Goal: Information Seeking & Learning: Learn about a topic

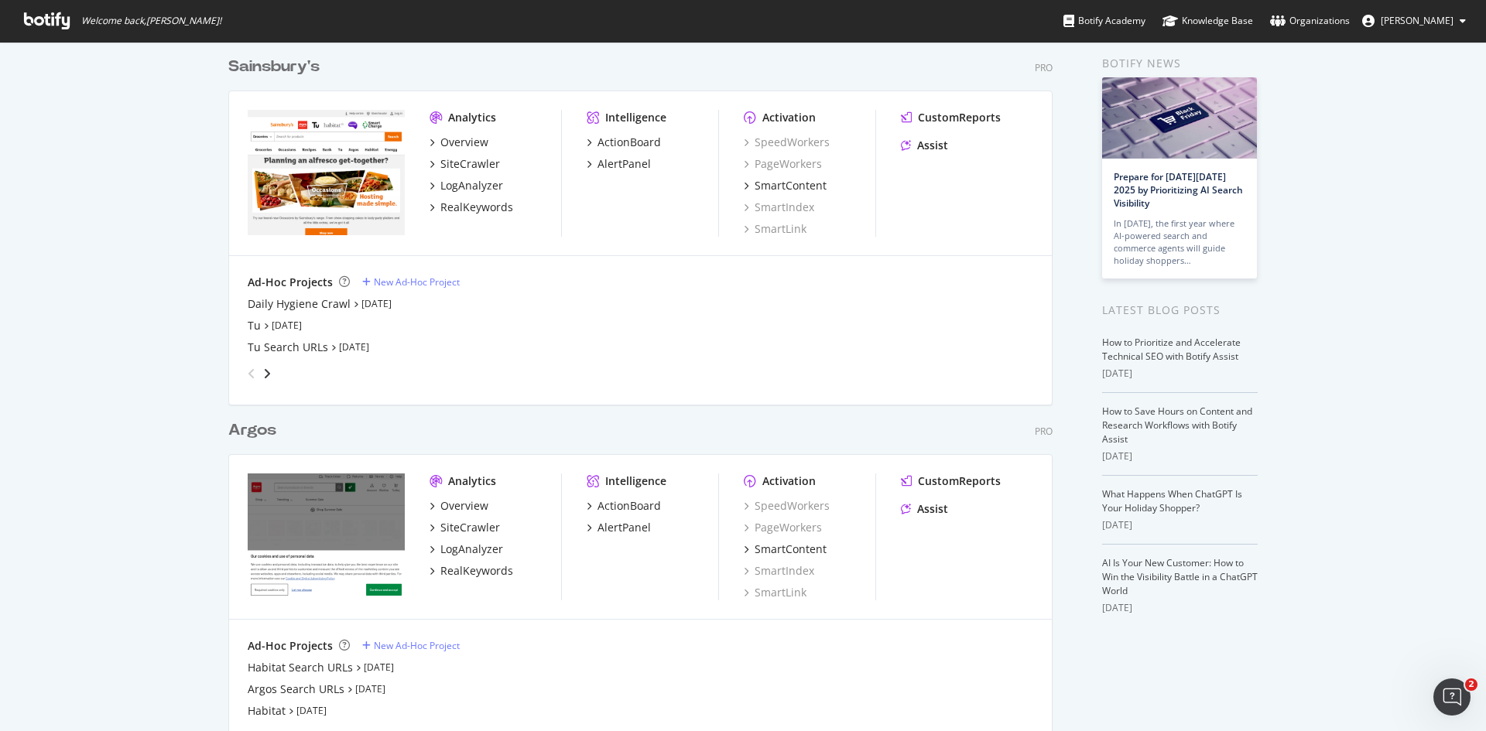
scroll to position [118, 0]
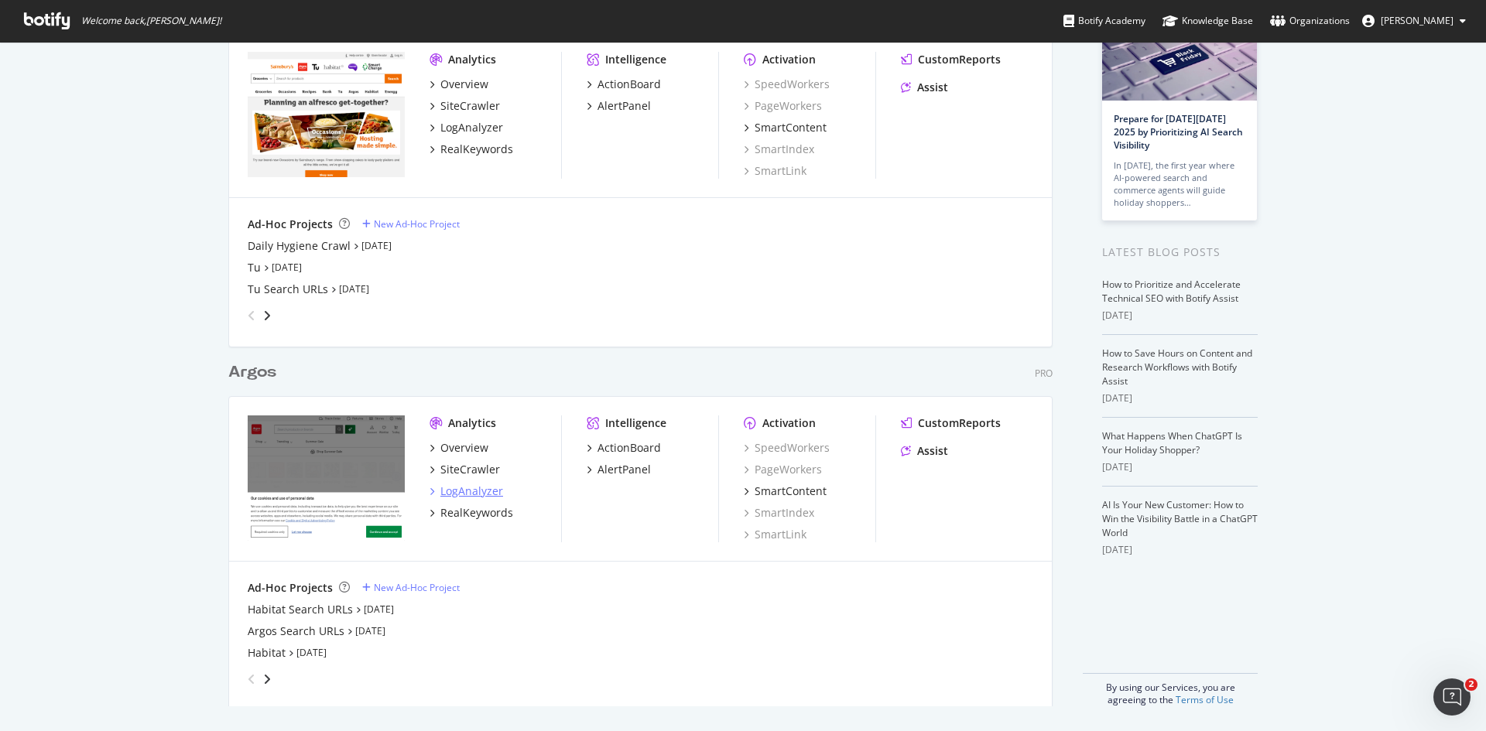
click at [475, 495] on div "LogAnalyzer" at bounding box center [471, 491] width 63 height 15
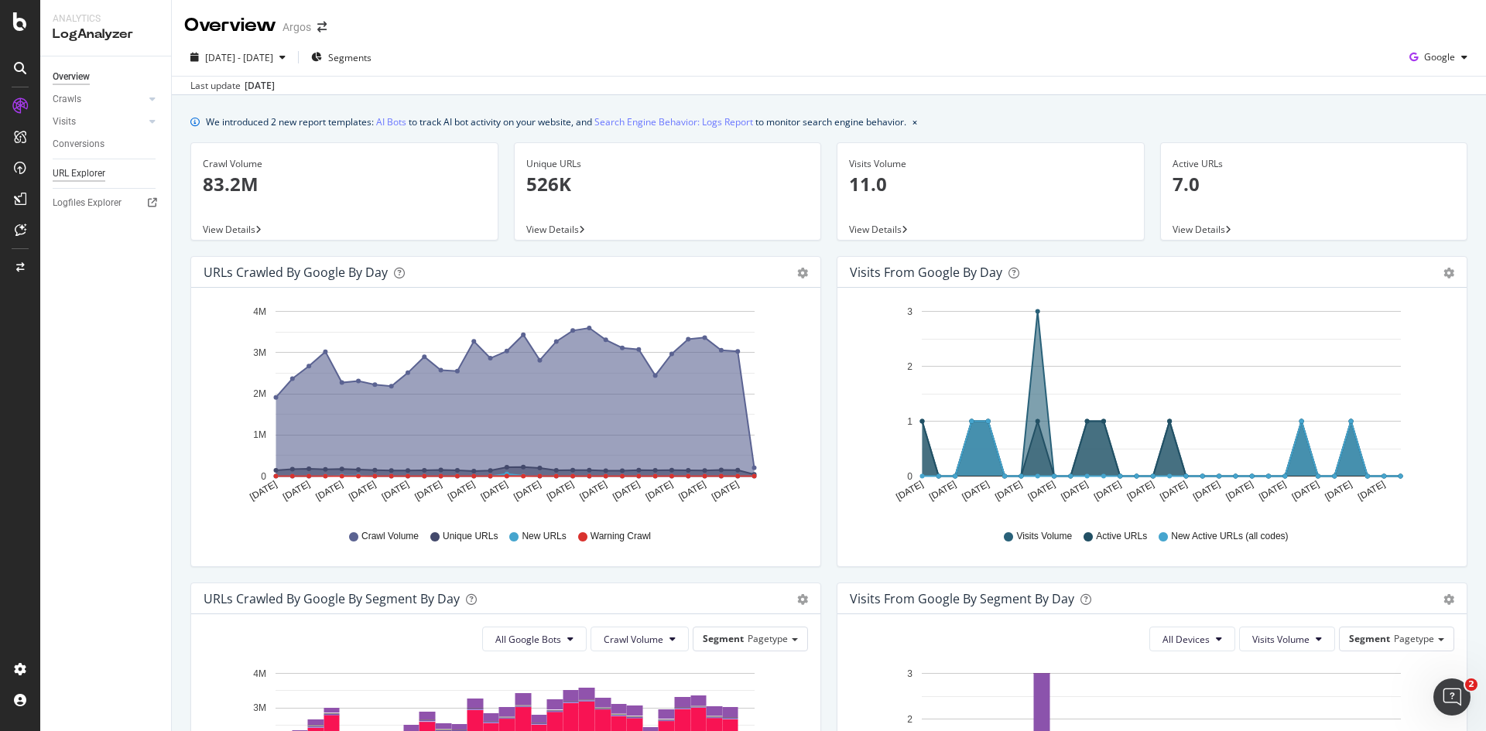
click at [78, 172] on div "URL Explorer" at bounding box center [79, 174] width 53 height 16
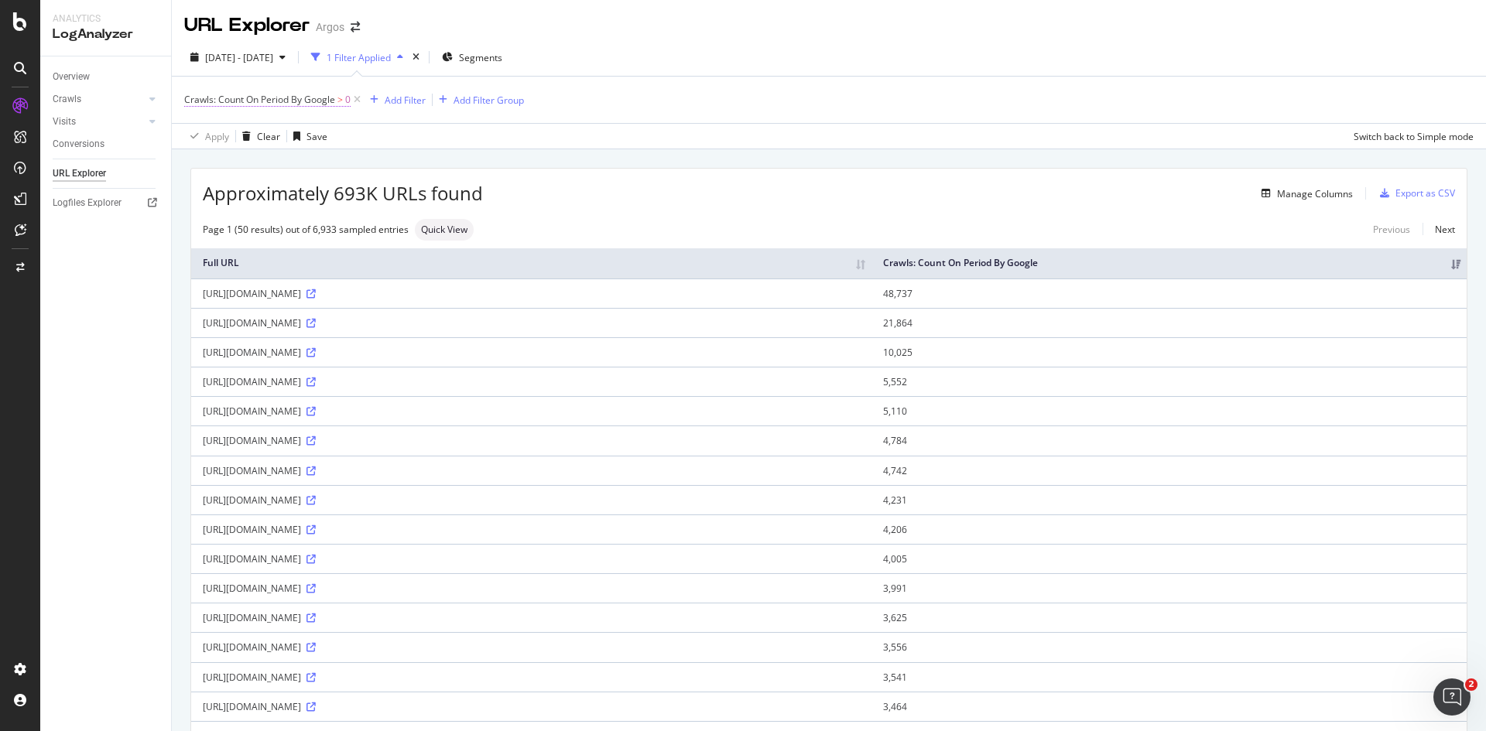
click at [319, 98] on span "Crawls: Count On Period By Google" at bounding box center [259, 99] width 151 height 13
click at [238, 139] on span "By Google" at bounding box center [220, 135] width 44 height 13
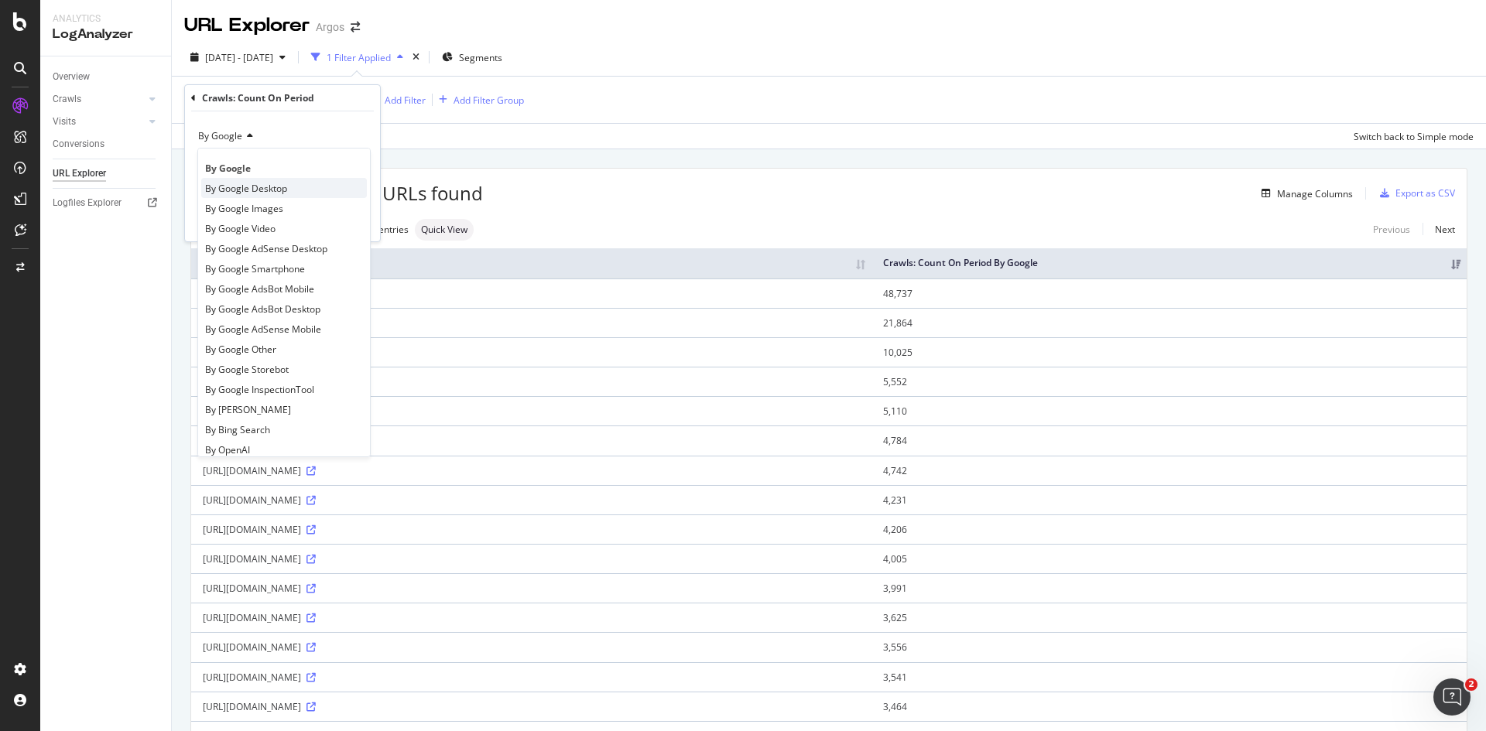
click at [248, 193] on span "By Google Desktop" at bounding box center [246, 188] width 82 height 13
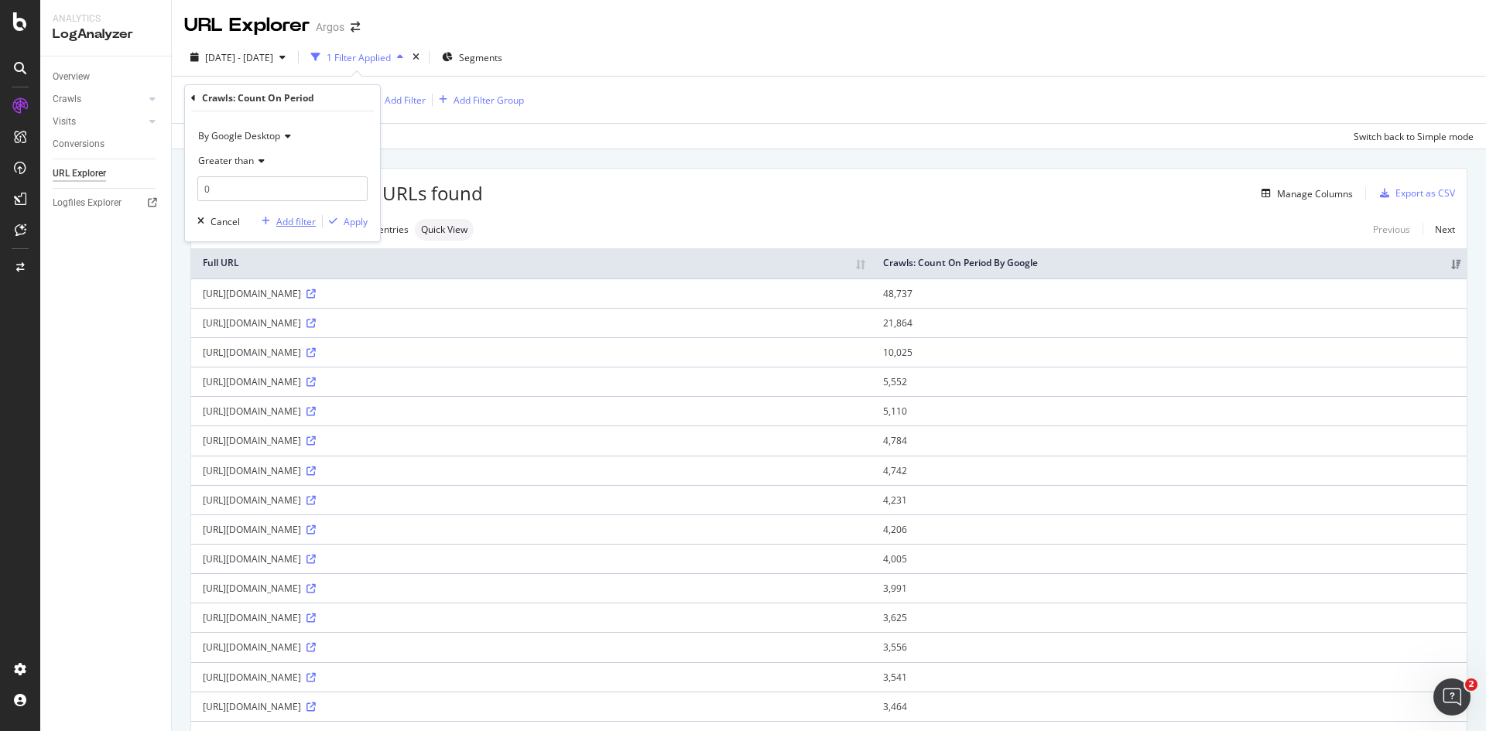
click at [282, 226] on div "Add filter" at bounding box center [295, 221] width 39 height 13
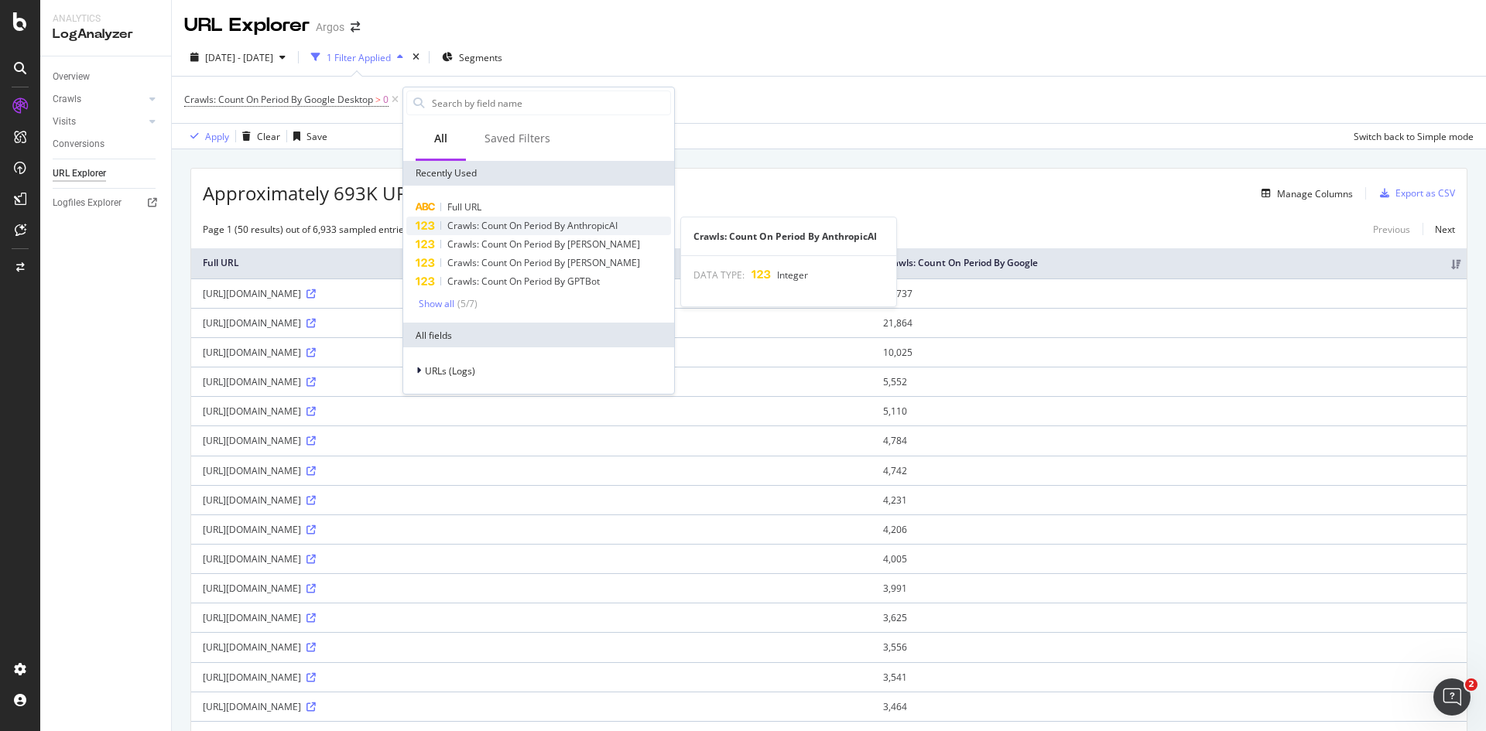
click at [563, 228] on span "Crawls: Count On Period By AnthropicAI" at bounding box center [532, 225] width 170 height 13
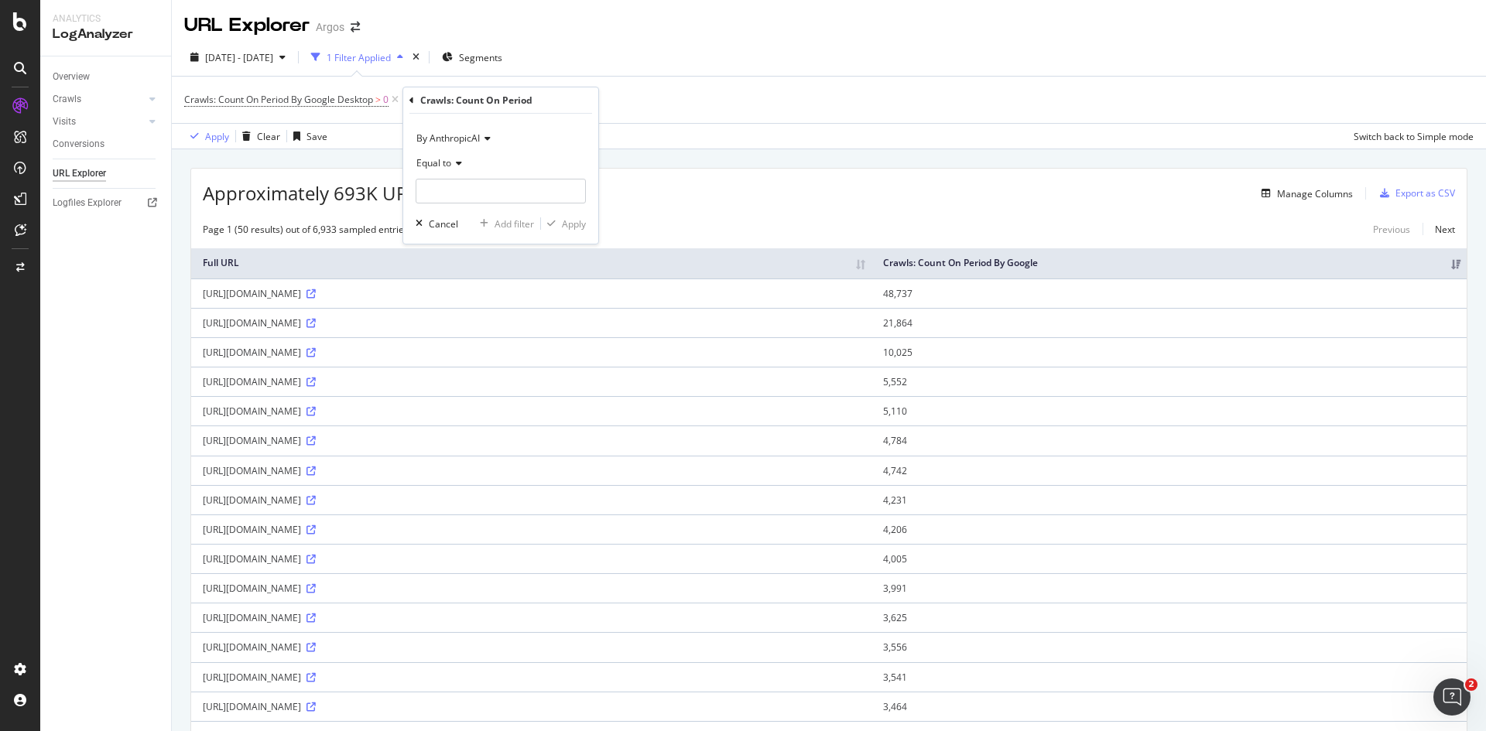
click at [452, 166] on icon at bounding box center [456, 163] width 11 height 9
click at [474, 275] on span "Greater than" at bounding box center [451, 275] width 56 height 13
click at [467, 190] on input "number" at bounding box center [501, 191] width 170 height 25
type input "0"
click at [563, 225] on div "Apply" at bounding box center [574, 223] width 24 height 13
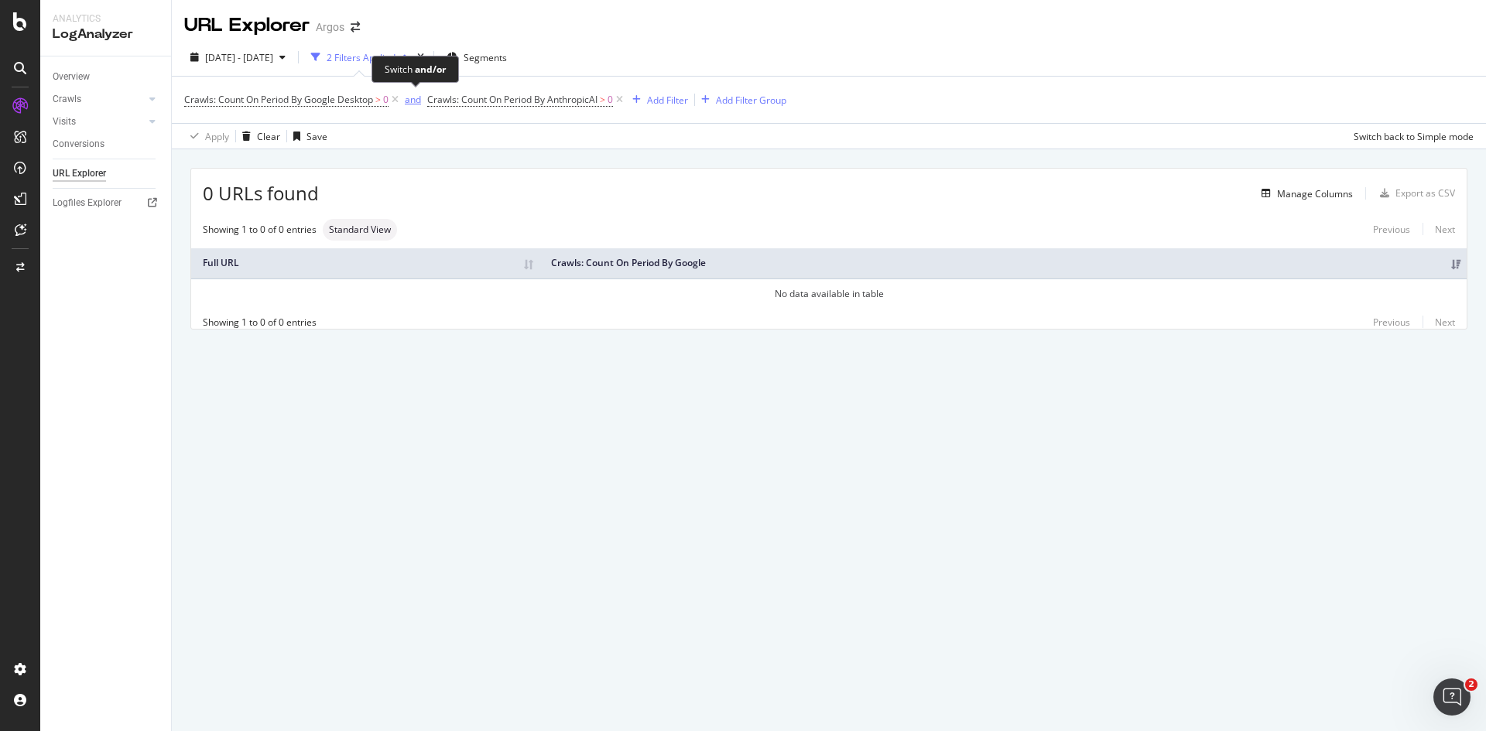
click at [414, 99] on div "and" at bounding box center [413, 99] width 16 height 13
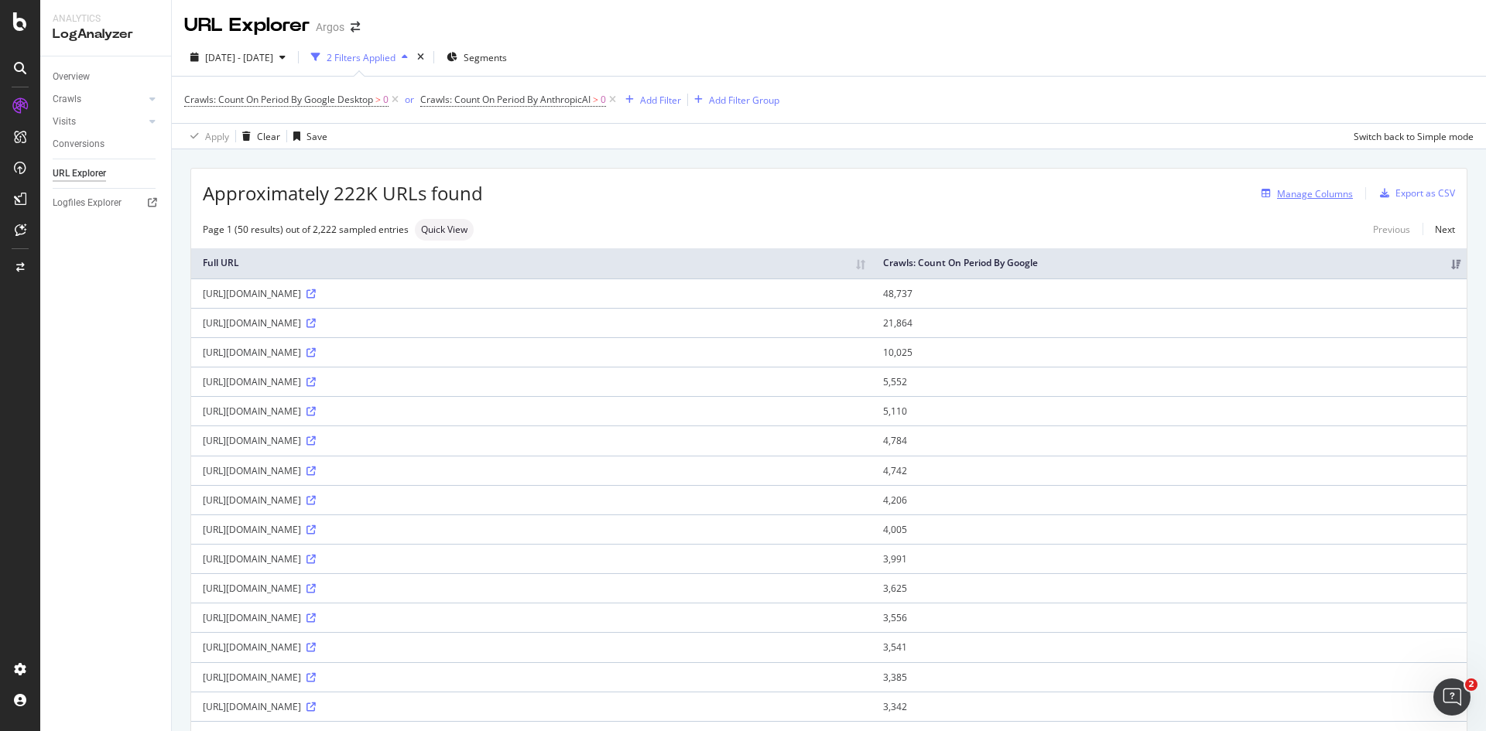
click at [1301, 193] on div "Manage Columns" at bounding box center [1315, 193] width 76 height 13
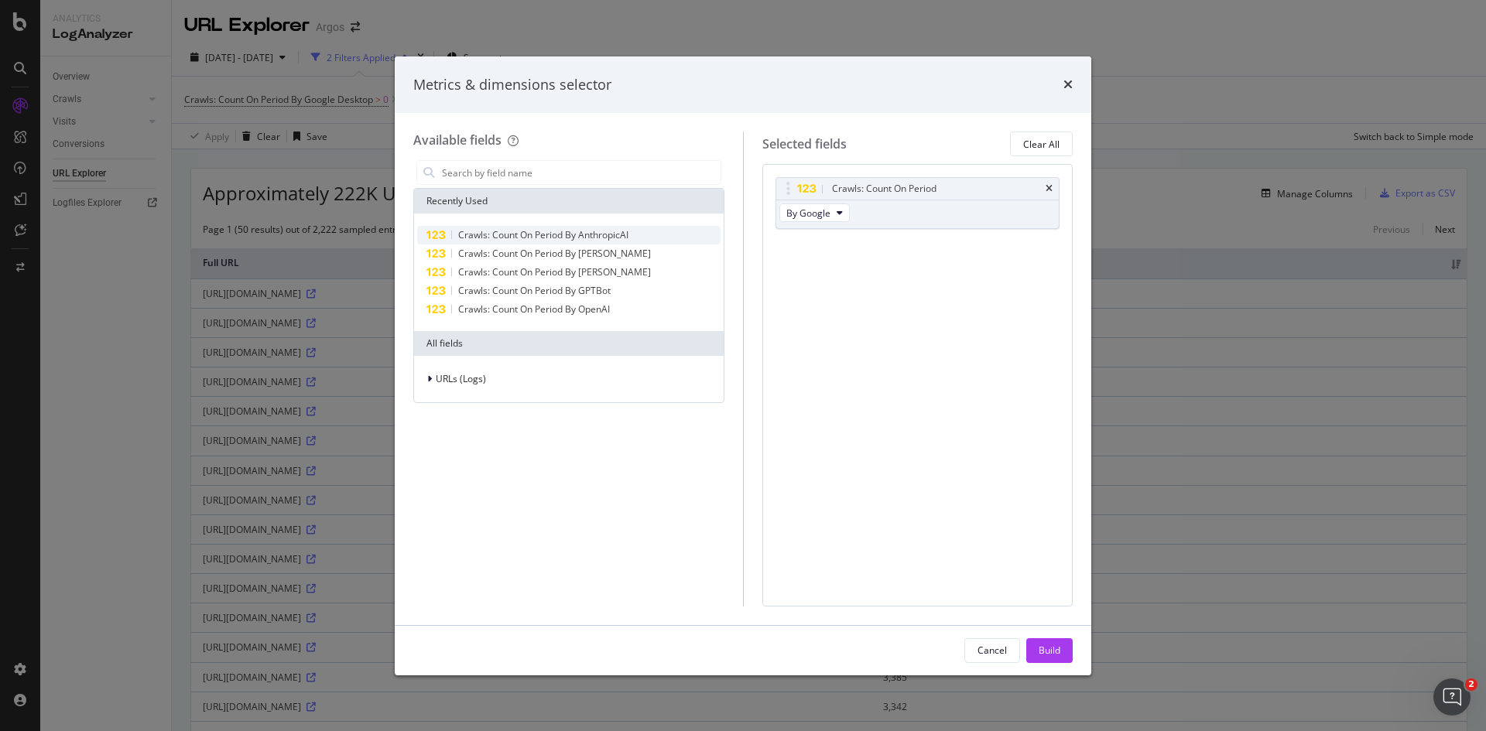
click at [541, 233] on span "Crawls: Count On Period By AnthropicAI" at bounding box center [543, 234] width 170 height 13
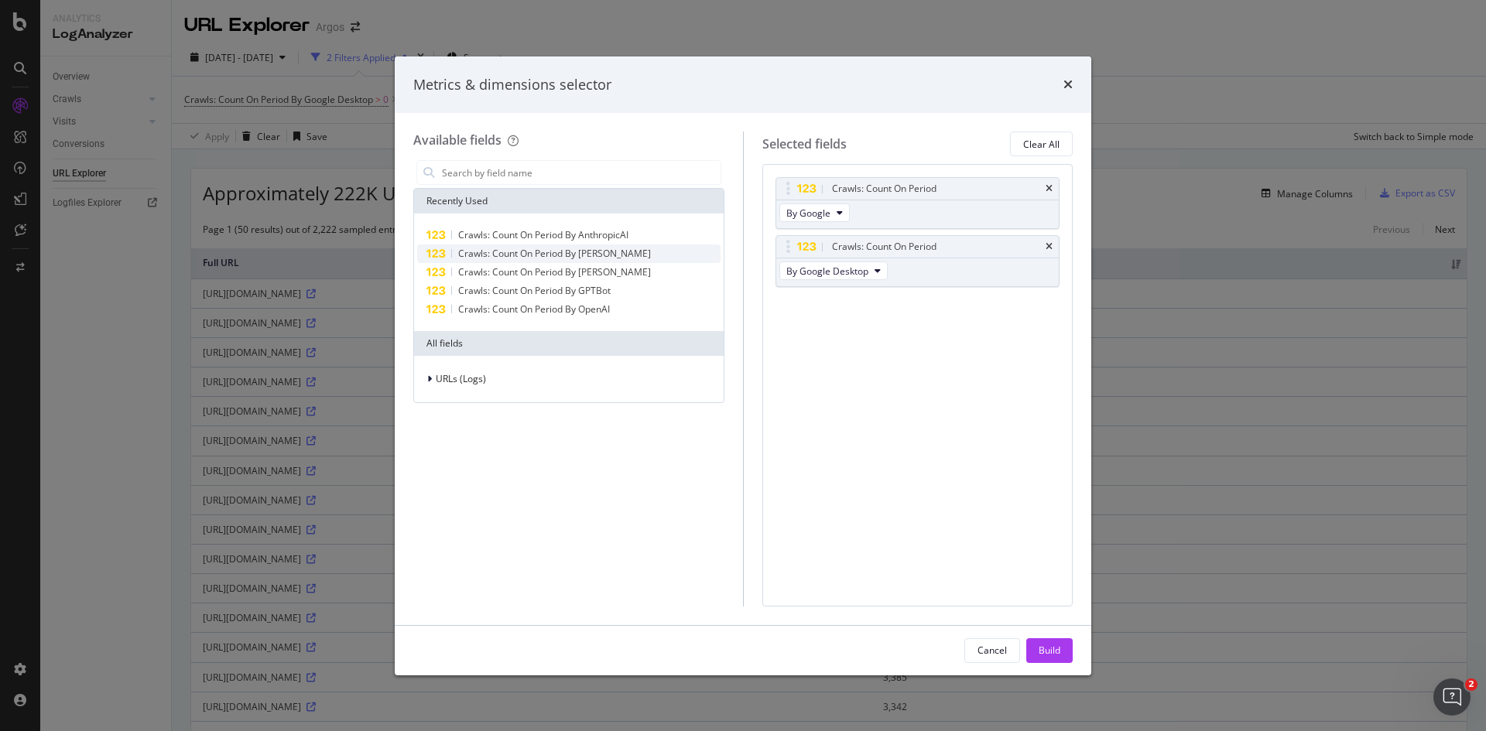
click at [541, 257] on span "Crawls: Count On Period By ClaudeWeb" at bounding box center [554, 253] width 193 height 13
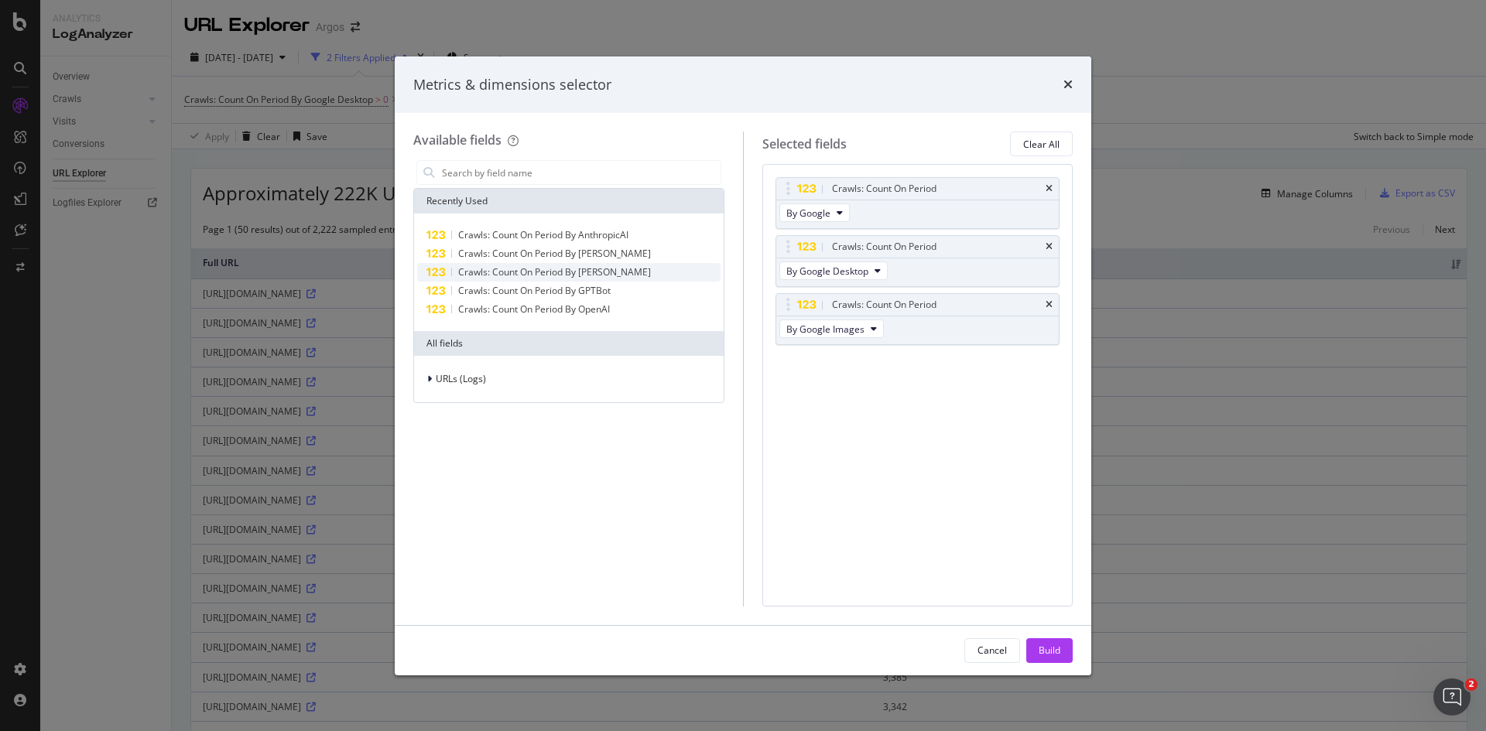
click at [540, 270] on span "Crawls: Count On Period By ClaudeBot" at bounding box center [554, 271] width 193 height 13
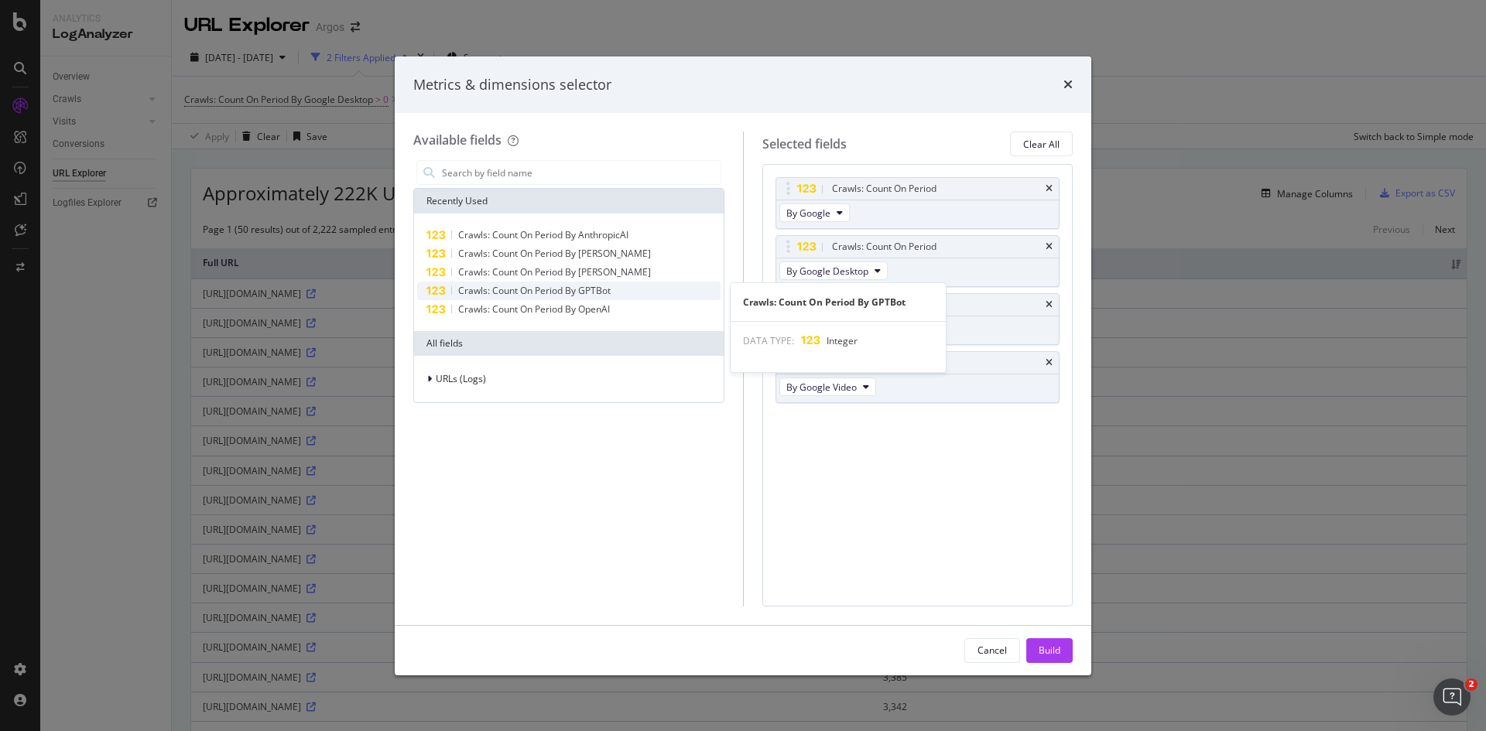
click at [537, 295] on span "Crawls: Count On Period By GPTBot" at bounding box center [534, 290] width 152 height 13
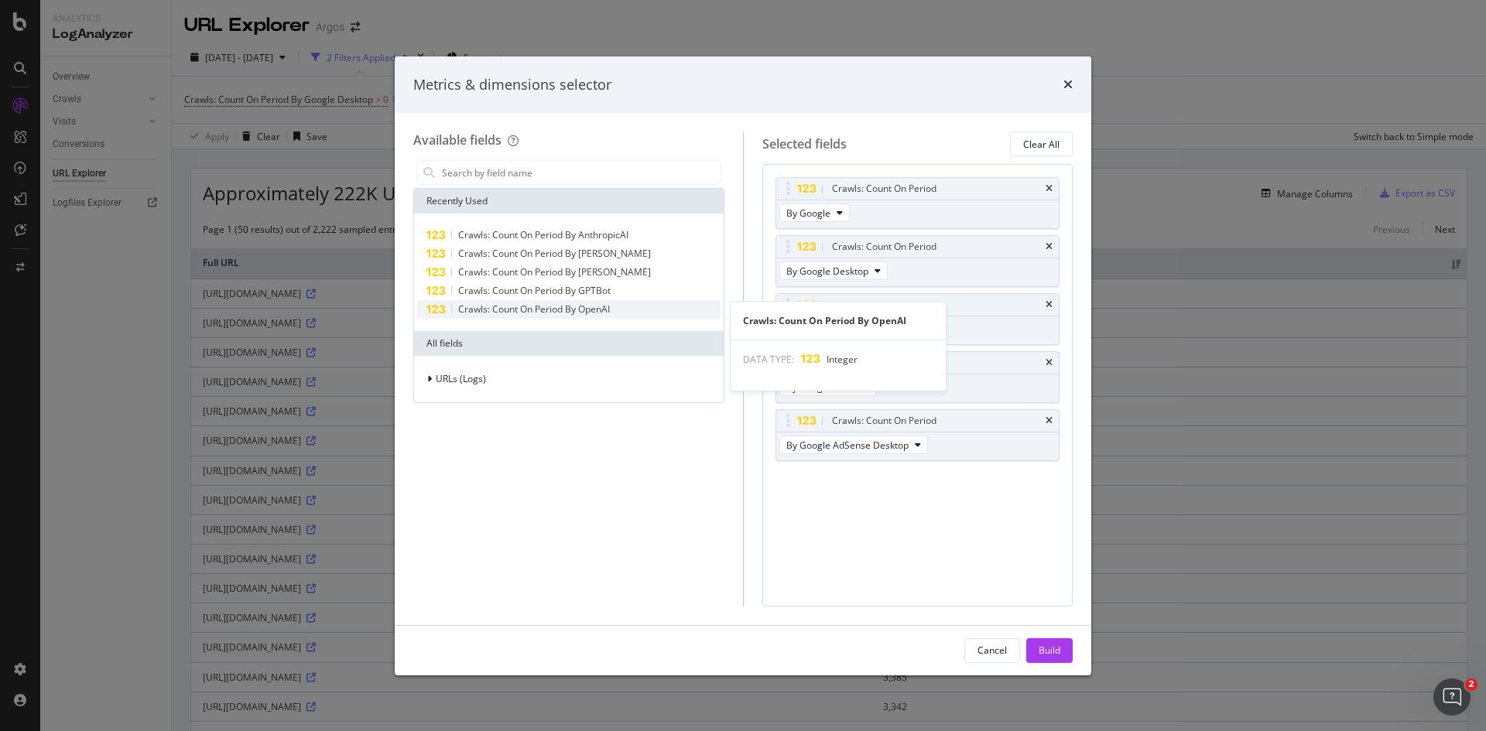
click at [538, 310] on span "Crawls: Count On Period By OpenAI" at bounding box center [534, 309] width 152 height 13
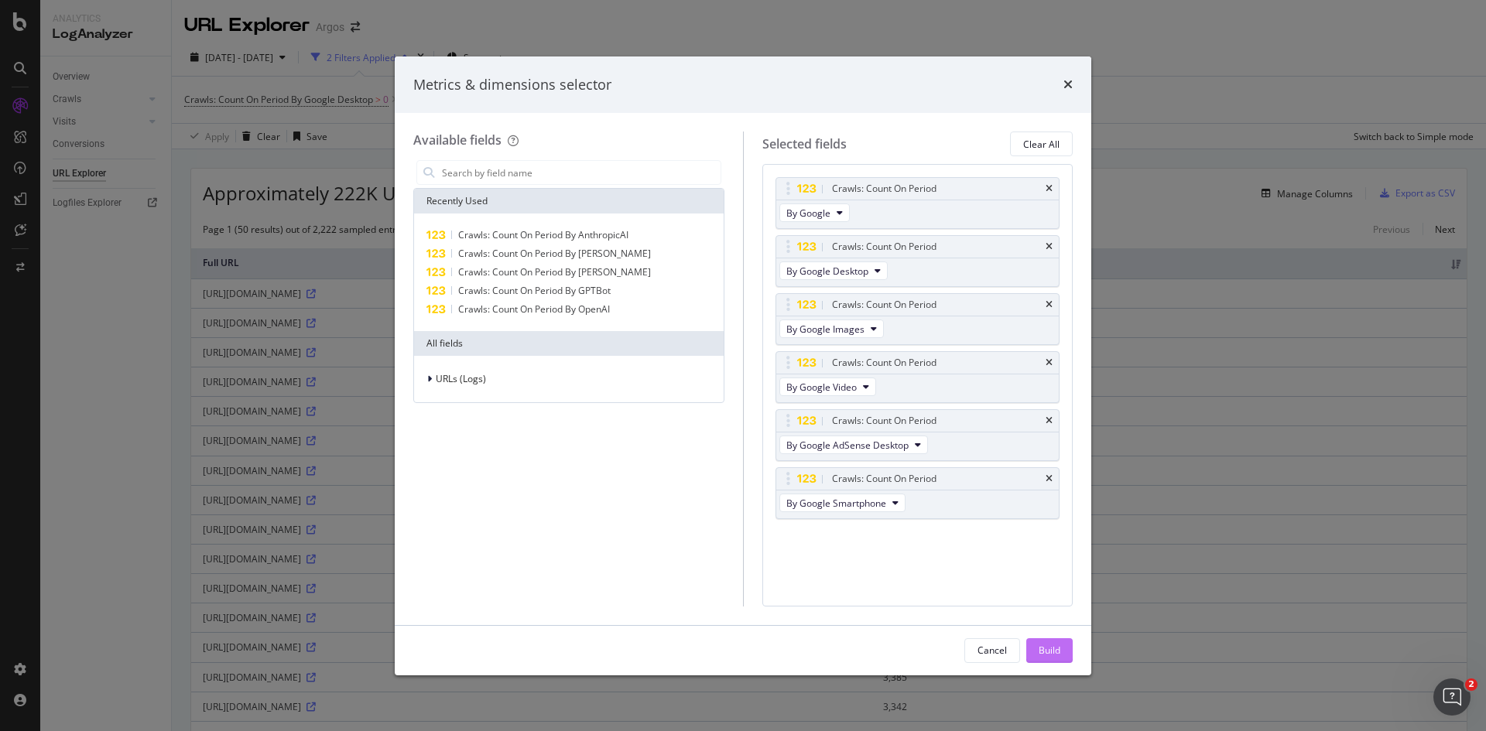
click at [1049, 647] on div "Build" at bounding box center [1050, 650] width 22 height 13
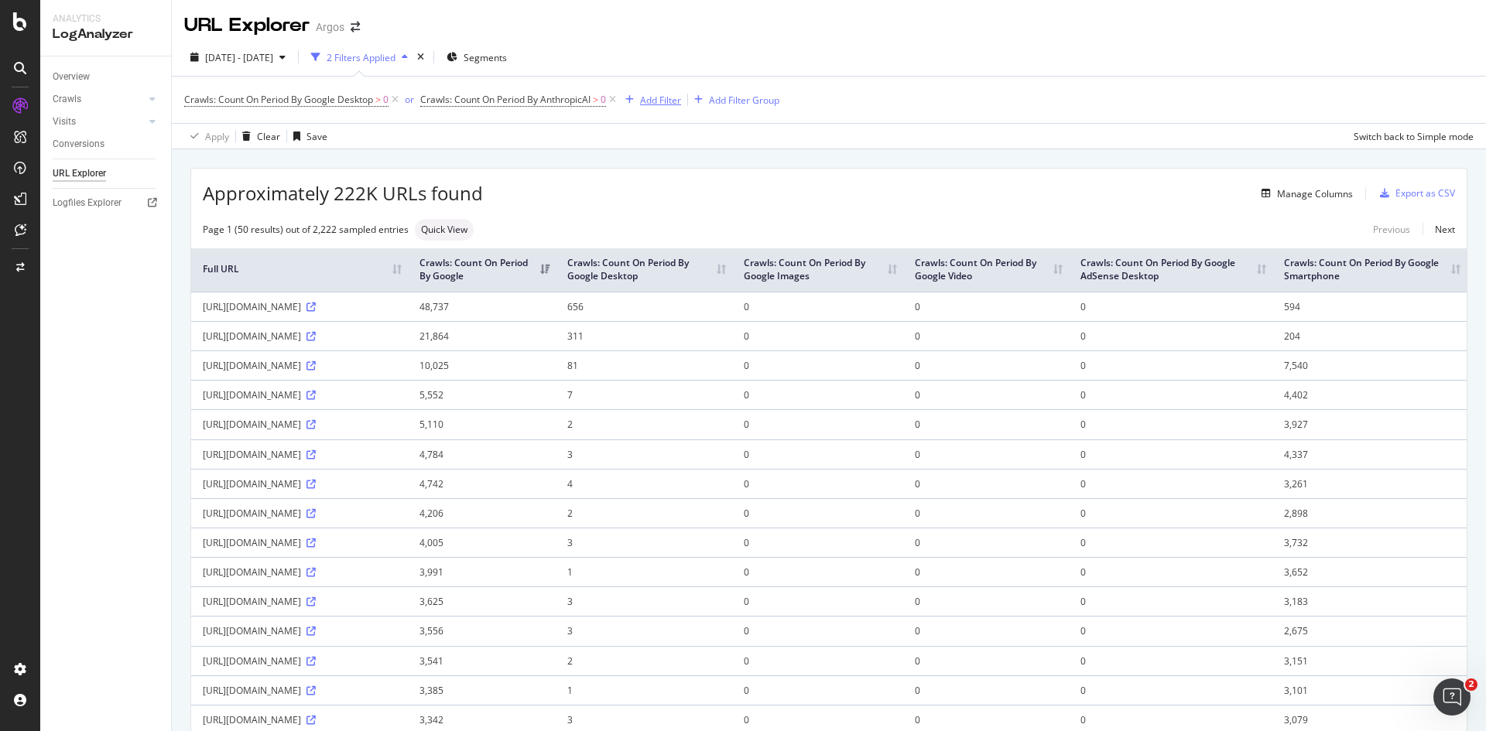
click at [666, 103] on div "Add Filter" at bounding box center [660, 100] width 41 height 13
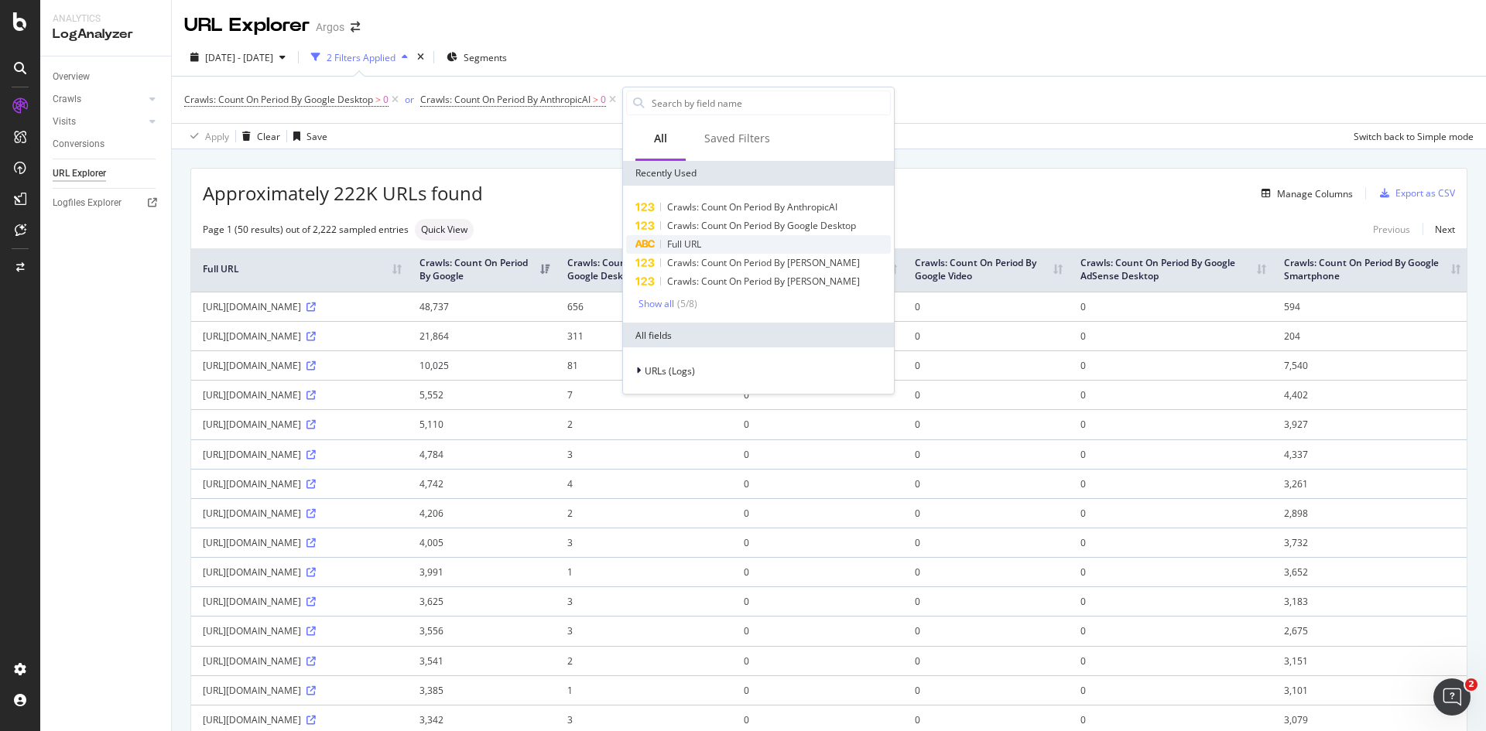
click at [674, 246] on span "Full URL" at bounding box center [684, 244] width 34 height 13
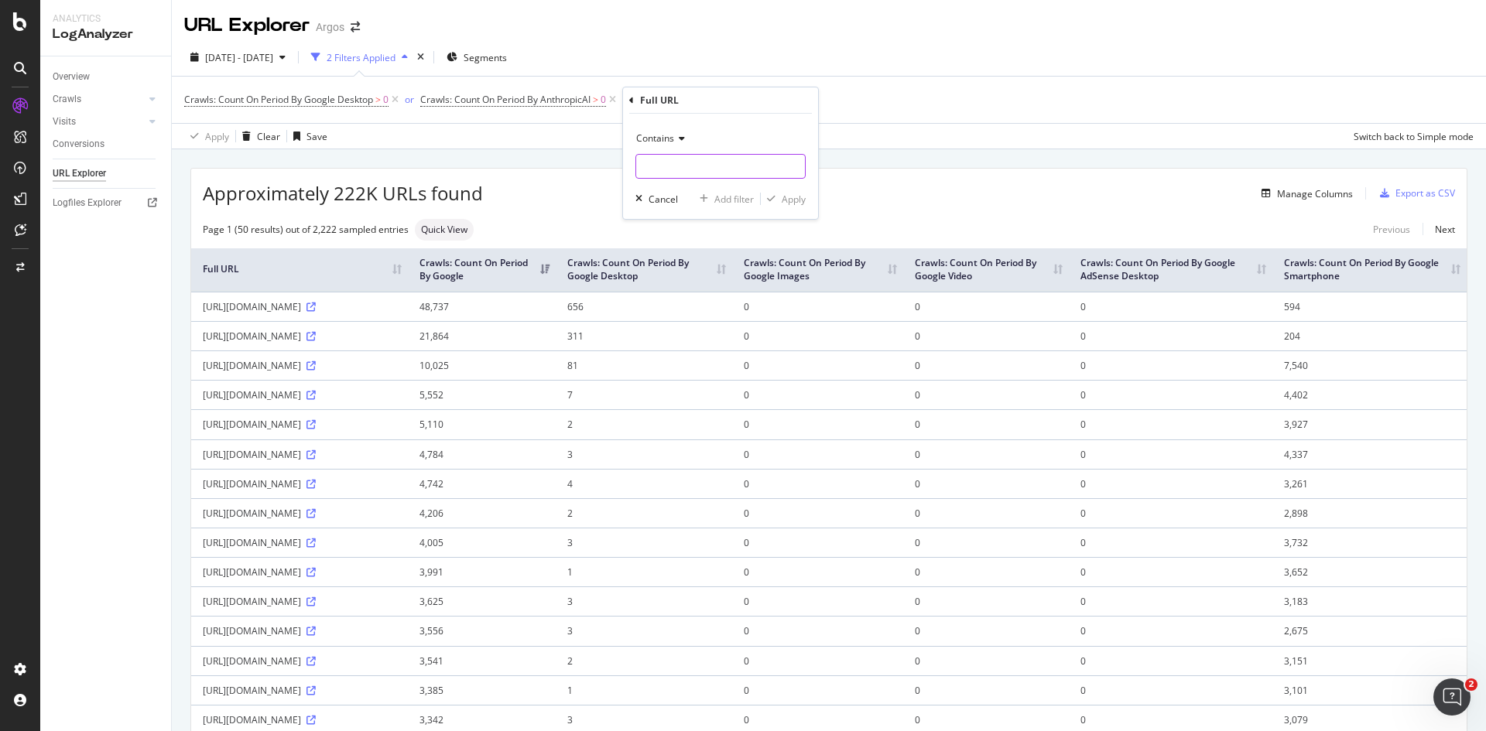
click at [665, 161] on input "text" at bounding box center [720, 166] width 169 height 25
type input "llms.txt"
click at [789, 197] on div "Apply" at bounding box center [794, 199] width 24 height 13
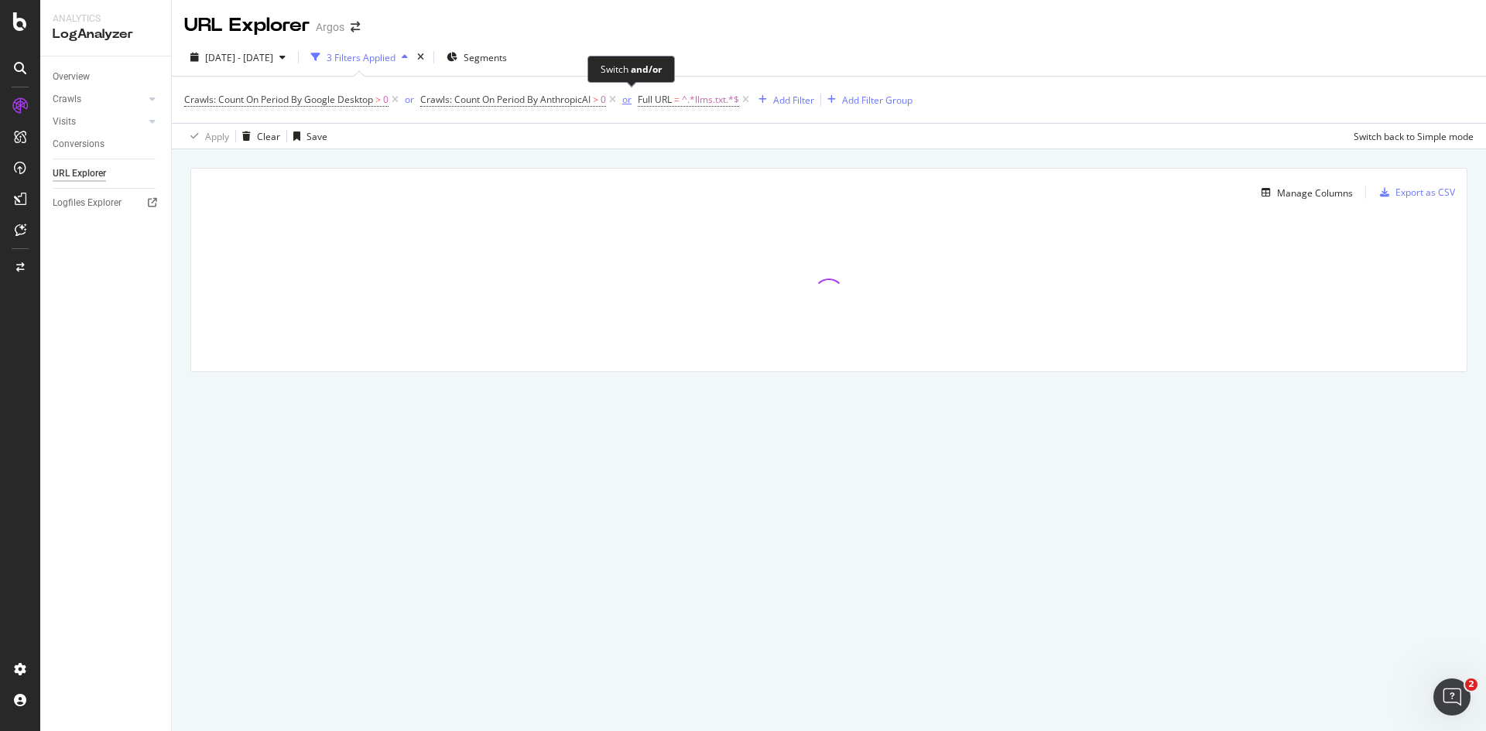
click at [631, 102] on div "or" at bounding box center [626, 99] width 9 height 13
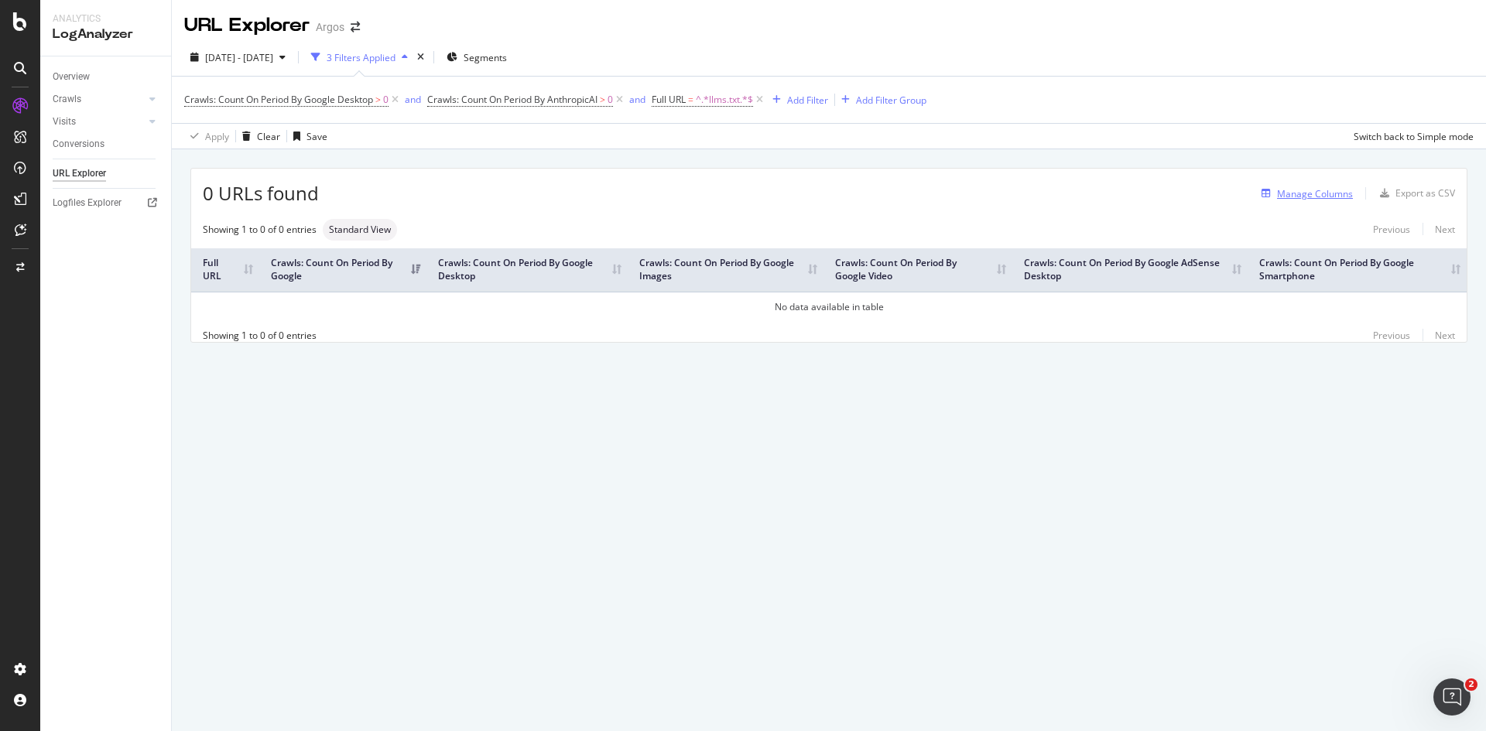
click at [1309, 197] on div "Manage Columns" at bounding box center [1315, 193] width 76 height 13
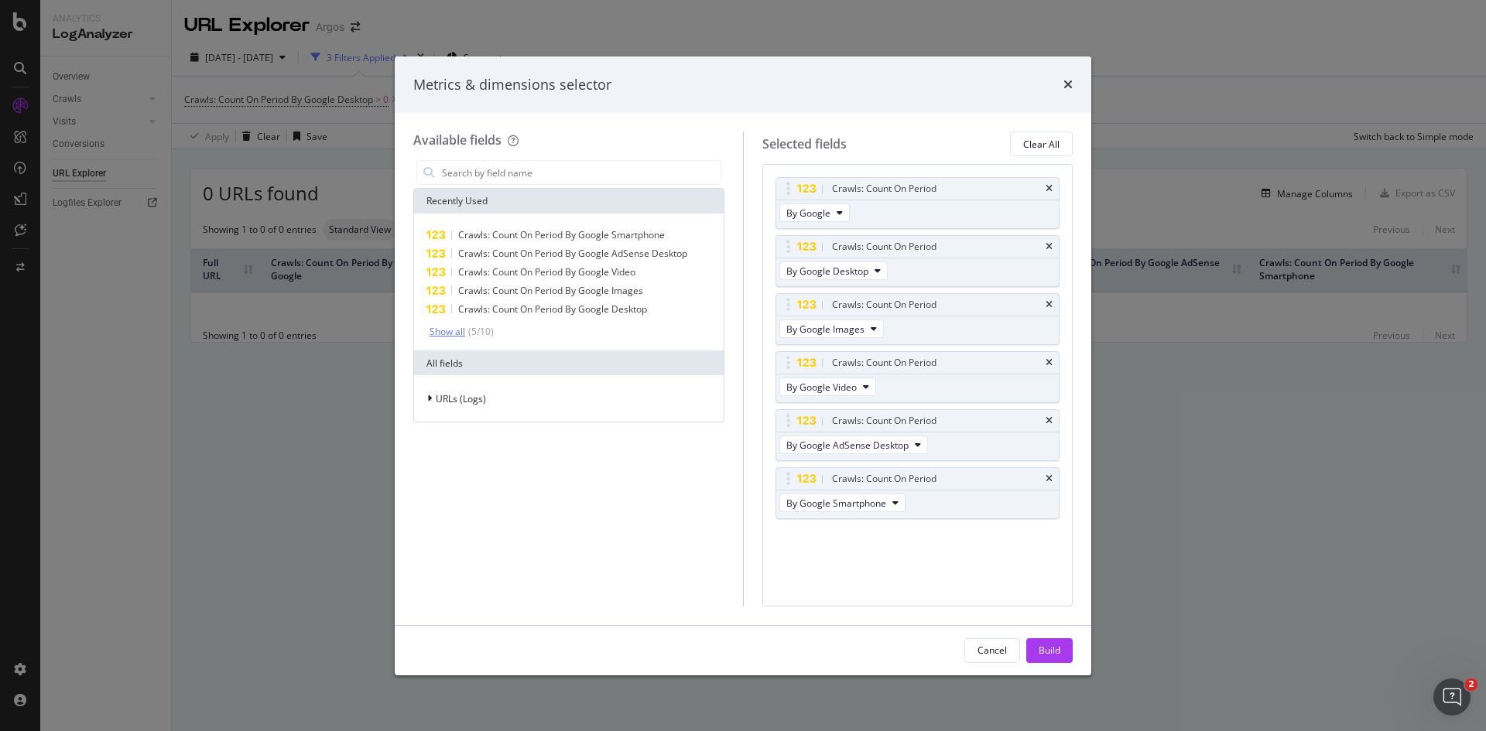
click at [443, 336] on div "Show all" at bounding box center [447, 332] width 36 height 11
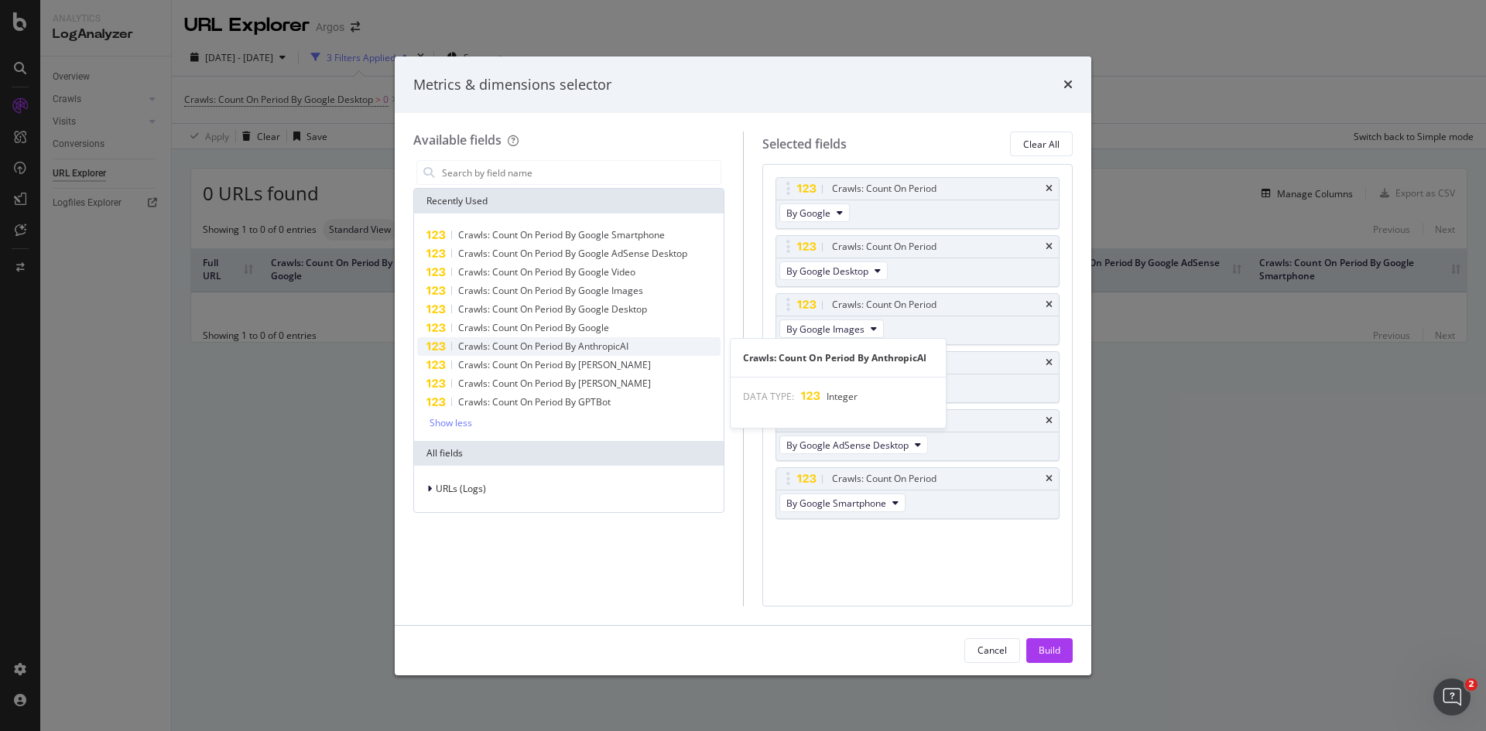
click at [517, 354] on div "Crawls: Count On Period By AnthropicAI" at bounding box center [568, 346] width 303 height 19
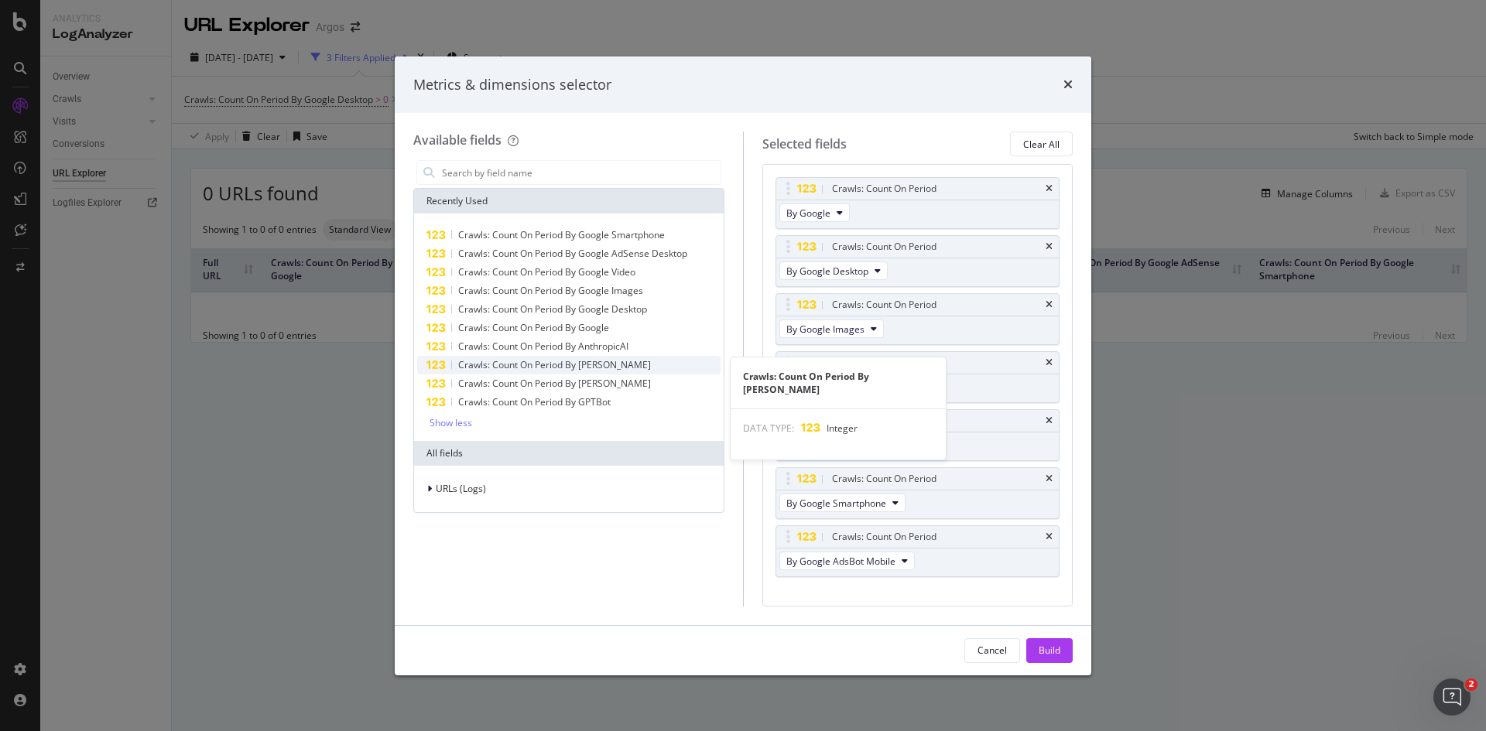
click at [512, 368] on span "Crawls: Count On Period By ClaudeWeb" at bounding box center [554, 364] width 193 height 13
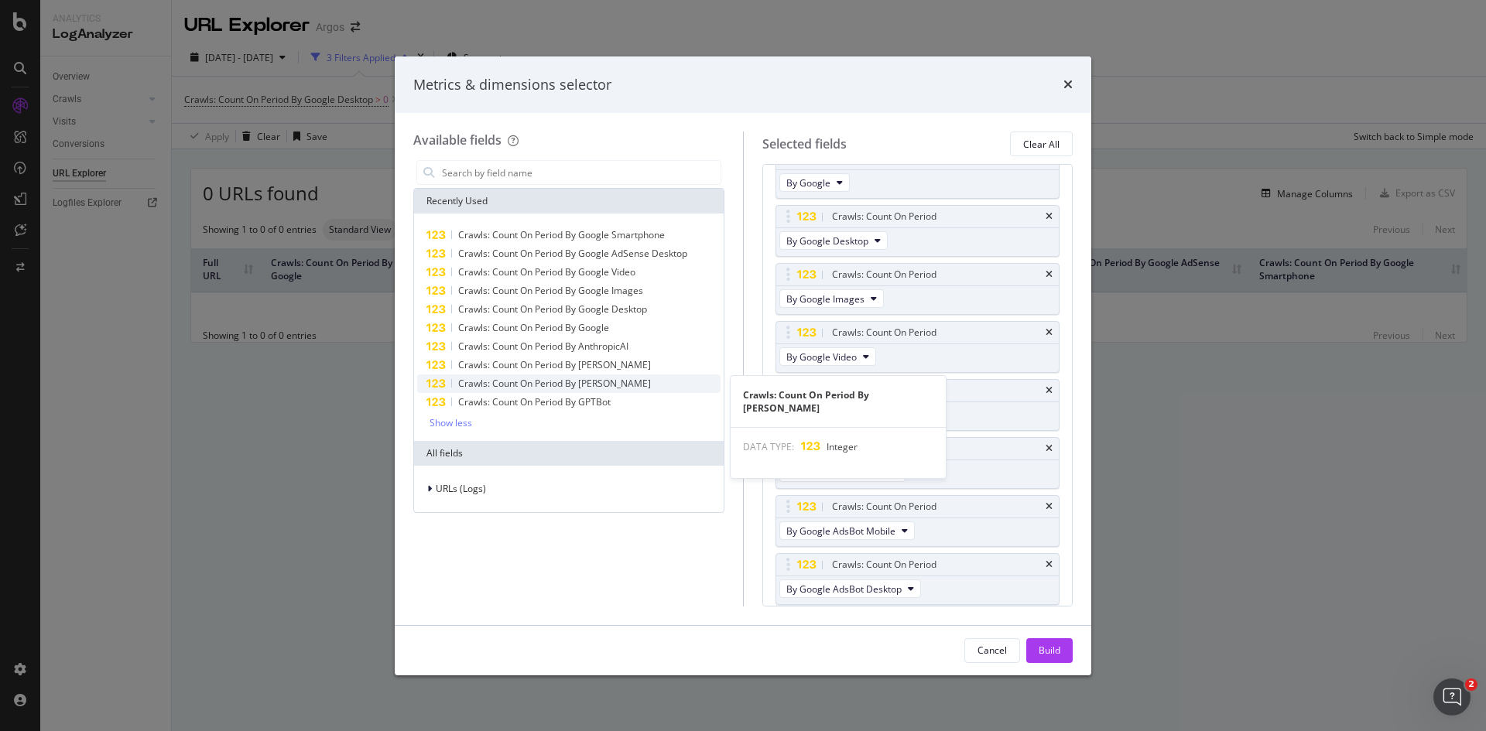
click at [516, 385] on span "Crawls: Count On Period By ClaudeBot" at bounding box center [554, 383] width 193 height 13
click at [516, 401] on span "Crawls: Count On Period By GPTBot" at bounding box center [534, 401] width 152 height 13
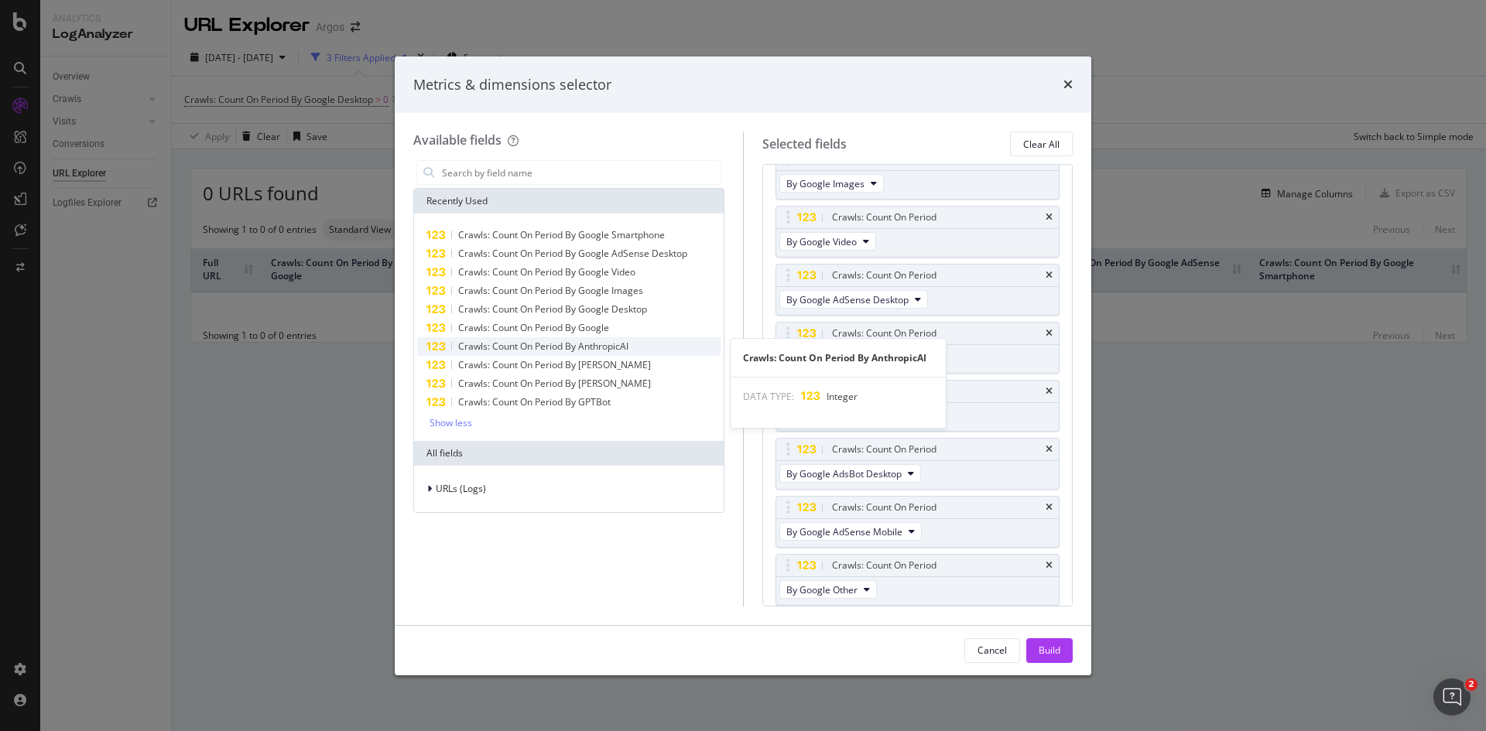
scroll to position [146, 0]
click at [1036, 653] on button "Build" at bounding box center [1049, 650] width 46 height 25
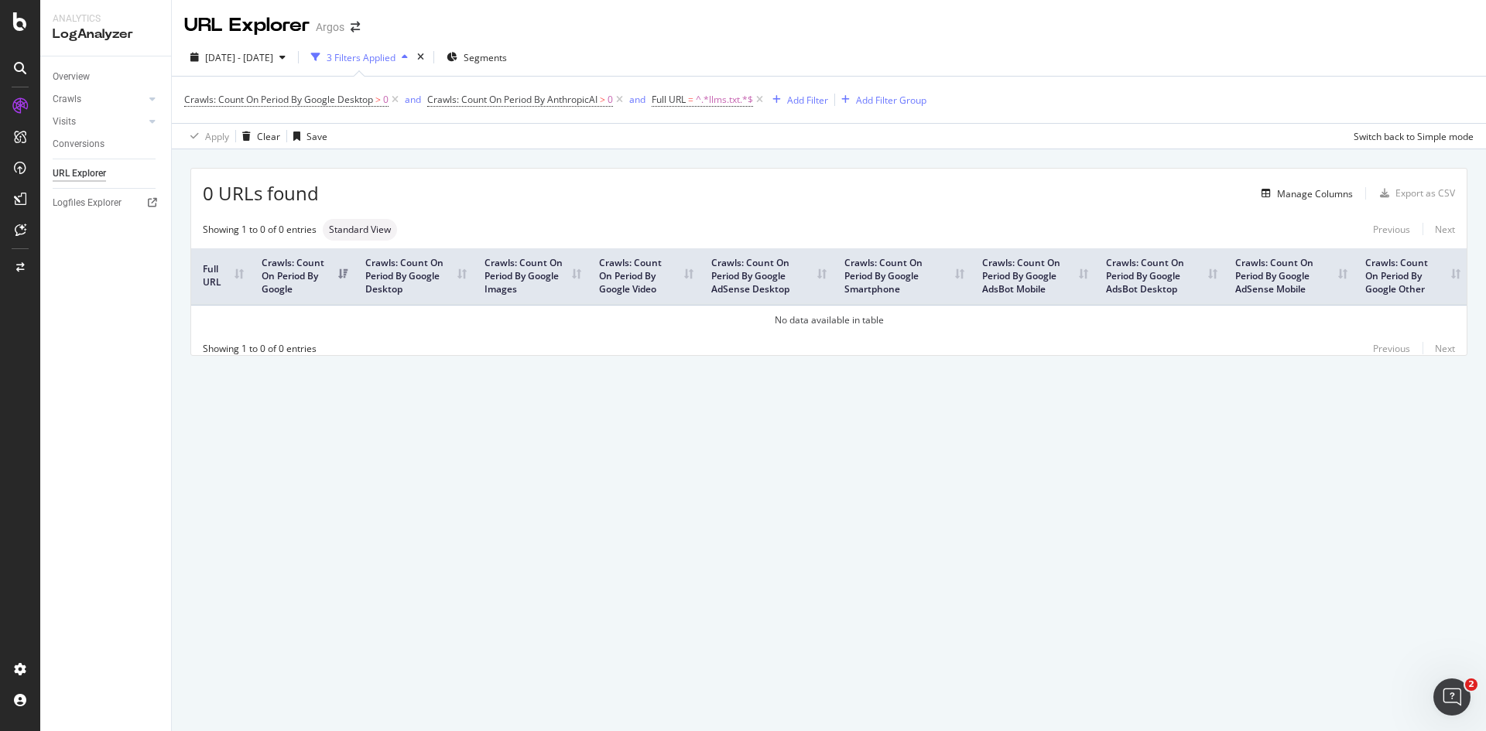
click at [798, 659] on div "URL Explorer Argos 2025 Aug. 26th - Sep. 24th 3 Filters Applied Segments Crawls…" at bounding box center [829, 365] width 1314 height 731
click at [395, 98] on icon at bounding box center [394, 99] width 13 height 15
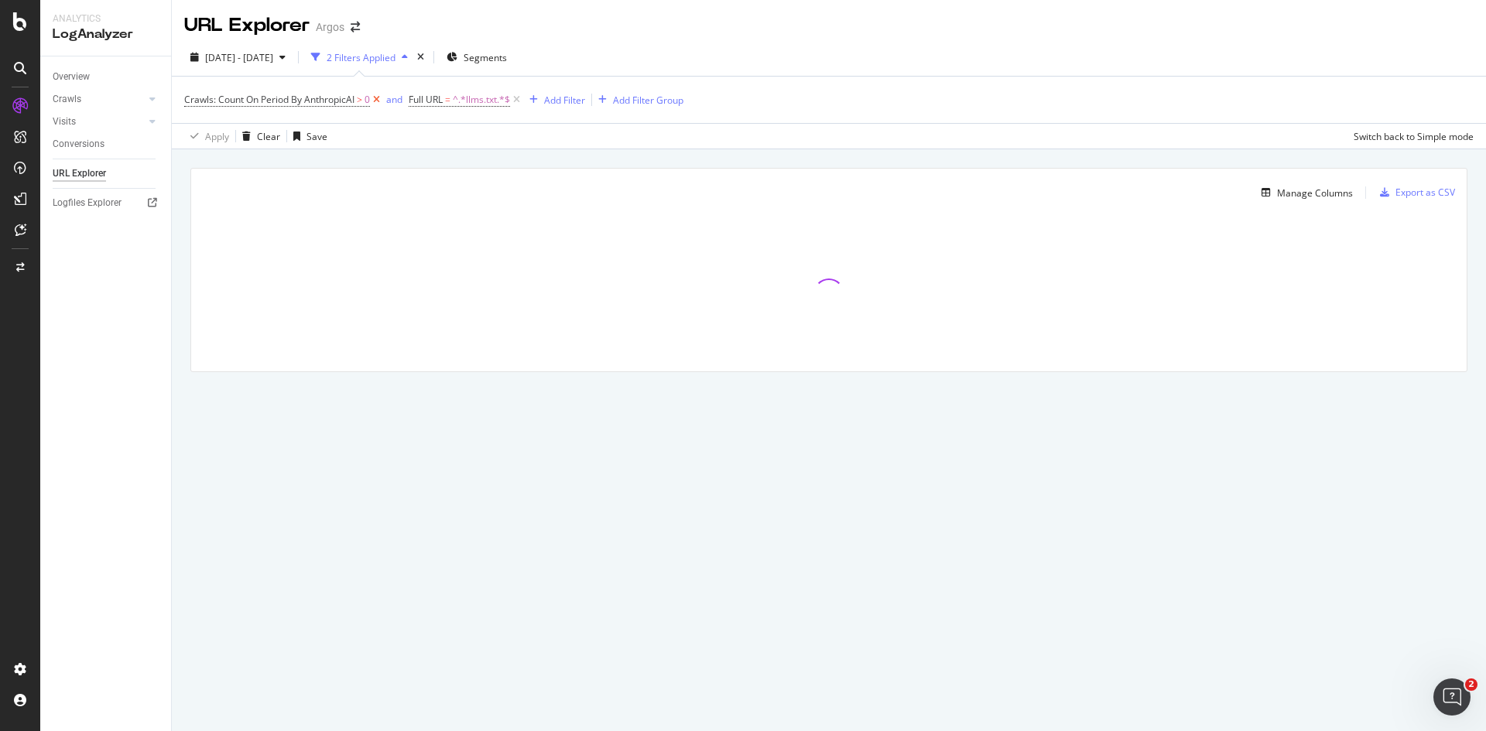
click at [378, 98] on icon at bounding box center [376, 99] width 13 height 15
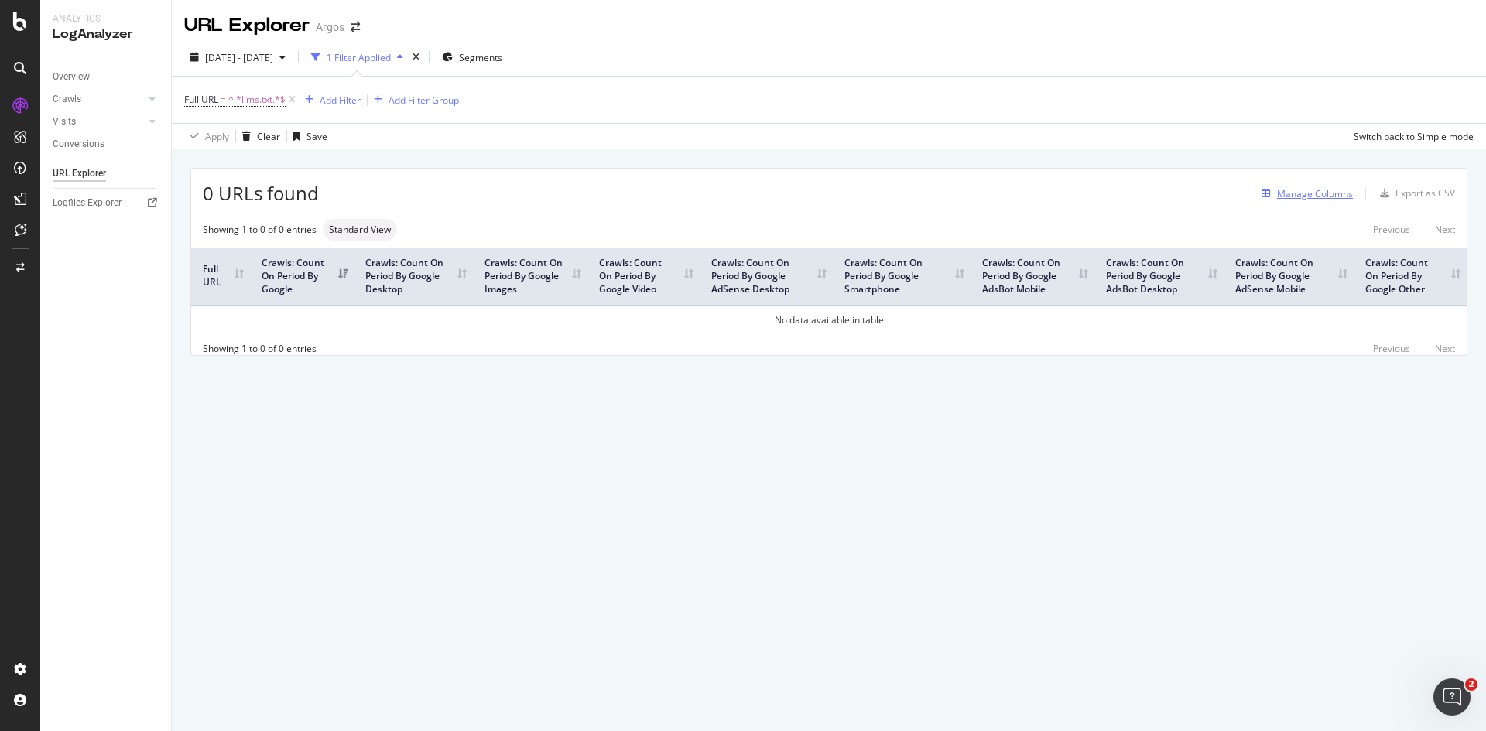
click at [1305, 195] on div "Manage Columns" at bounding box center [1315, 193] width 76 height 13
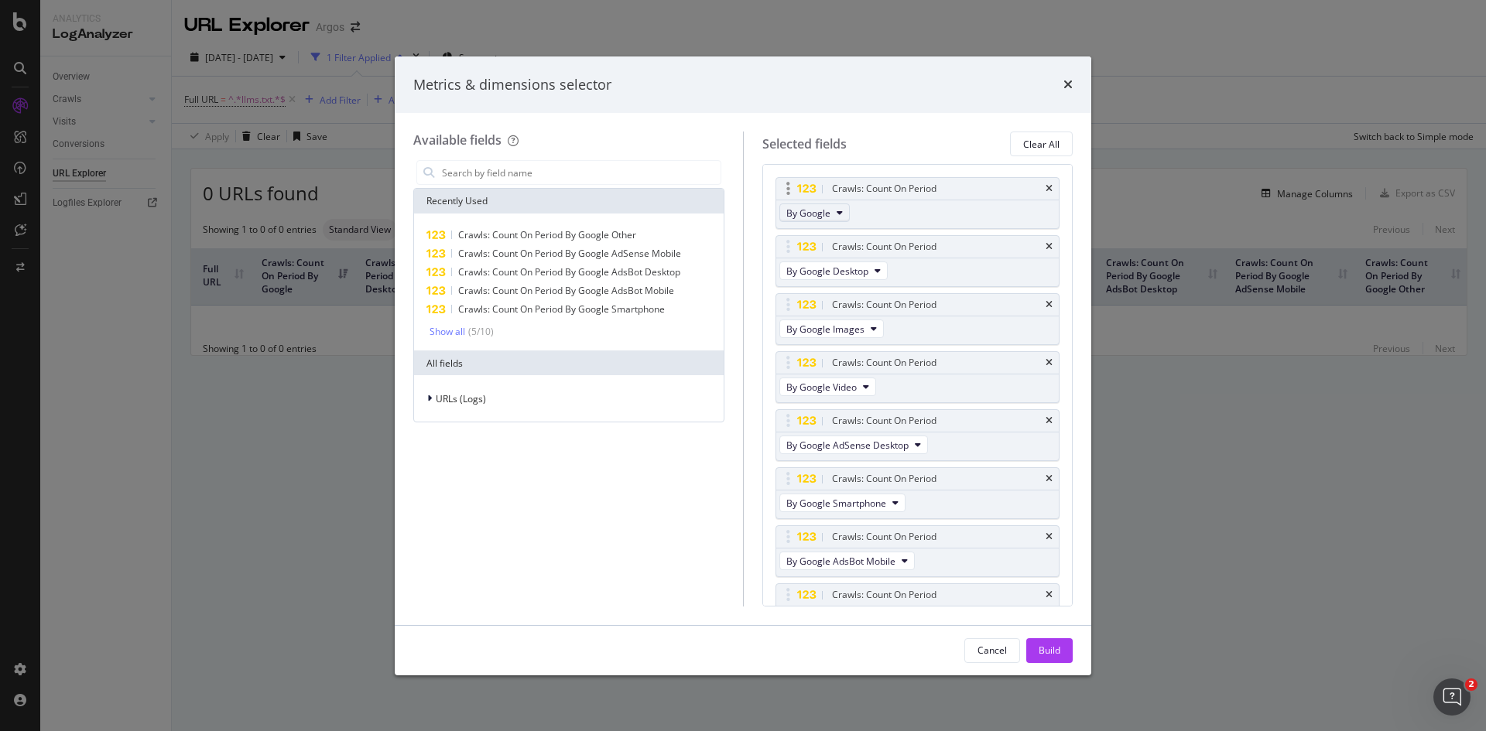
click at [830, 217] on button "By Google" at bounding box center [814, 213] width 70 height 19
click at [881, 262] on div "By OpenAI" at bounding box center [853, 254] width 147 height 22
click at [858, 273] on span "By Google Desktop" at bounding box center [827, 271] width 82 height 13
click at [881, 346] on span "By GPTBot" at bounding box center [853, 341] width 122 height 14
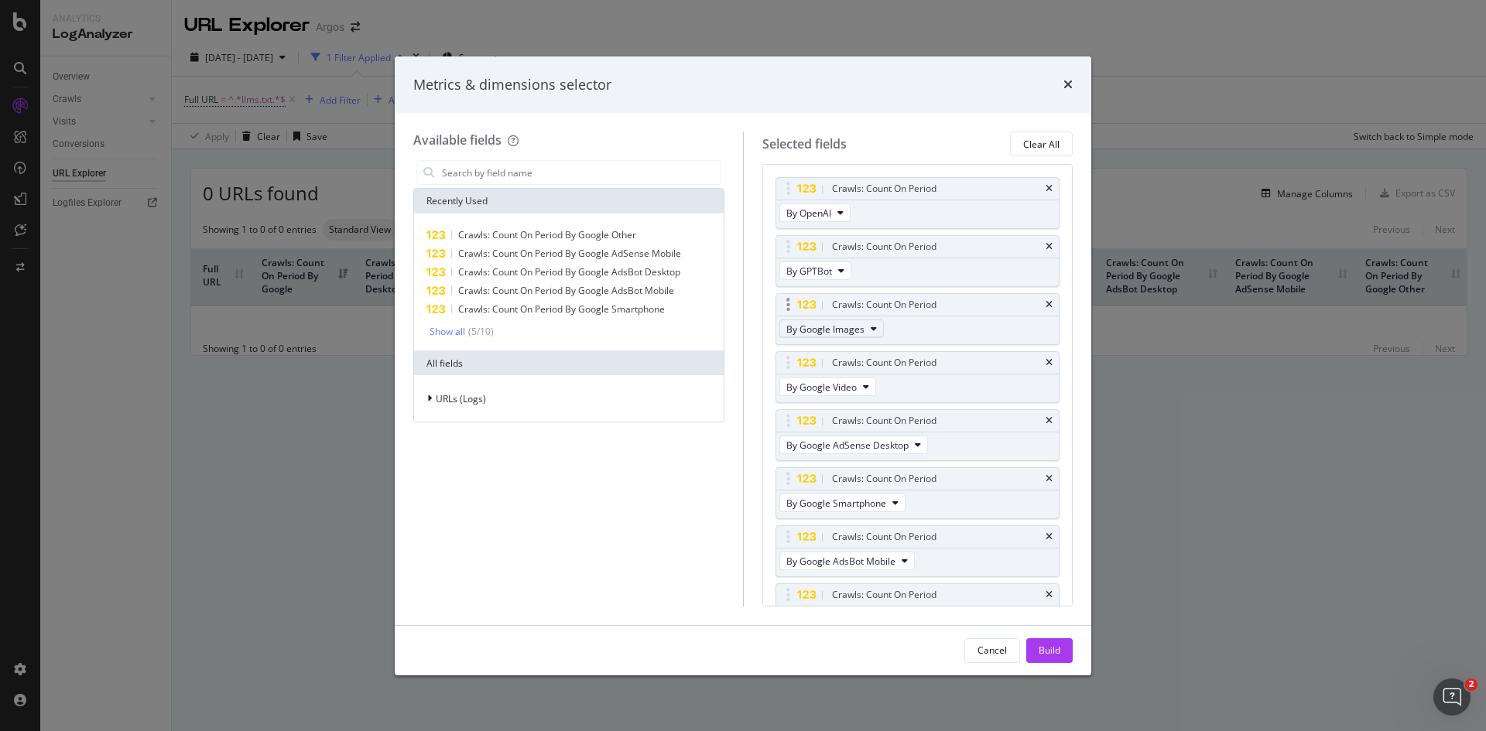
click at [863, 327] on span "By Google Images" at bounding box center [825, 329] width 78 height 13
click at [877, 354] on span "By ChatGPT-User" at bounding box center [853, 351] width 122 height 14
click at [850, 385] on span "By Google Video" at bounding box center [821, 387] width 70 height 13
click at [878, 440] on span "By OAI-SearchBot" at bounding box center [853, 437] width 122 height 14
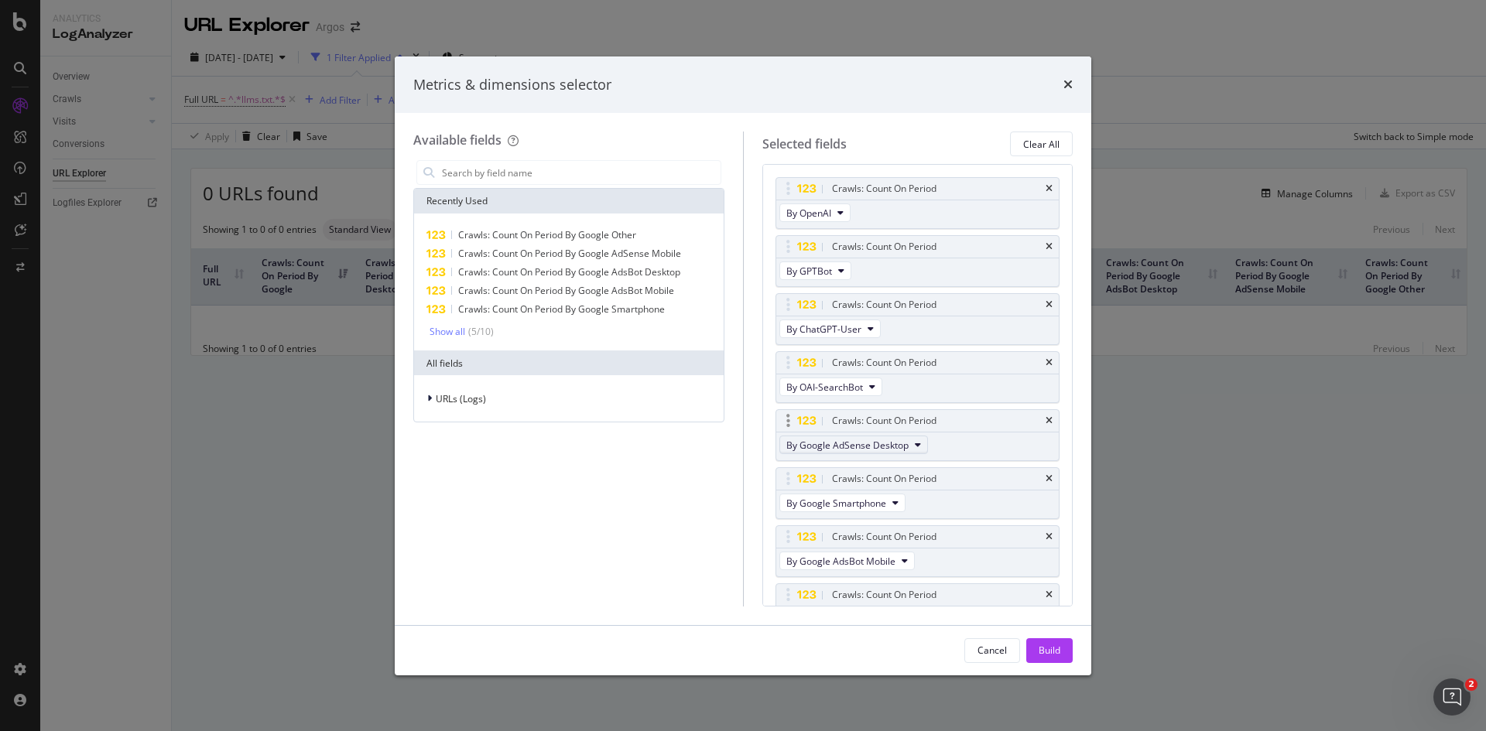
click at [867, 445] on span "By Google AdSense Desktop" at bounding box center [847, 445] width 122 height 13
click at [878, 523] on span "By Other AI Bots" at bounding box center [854, 524] width 125 height 14
click at [877, 506] on span "By Google Smartphone" at bounding box center [836, 503] width 100 height 13
click at [884, 563] on span "By ClaudeBot" at bounding box center [853, 562] width 122 height 14
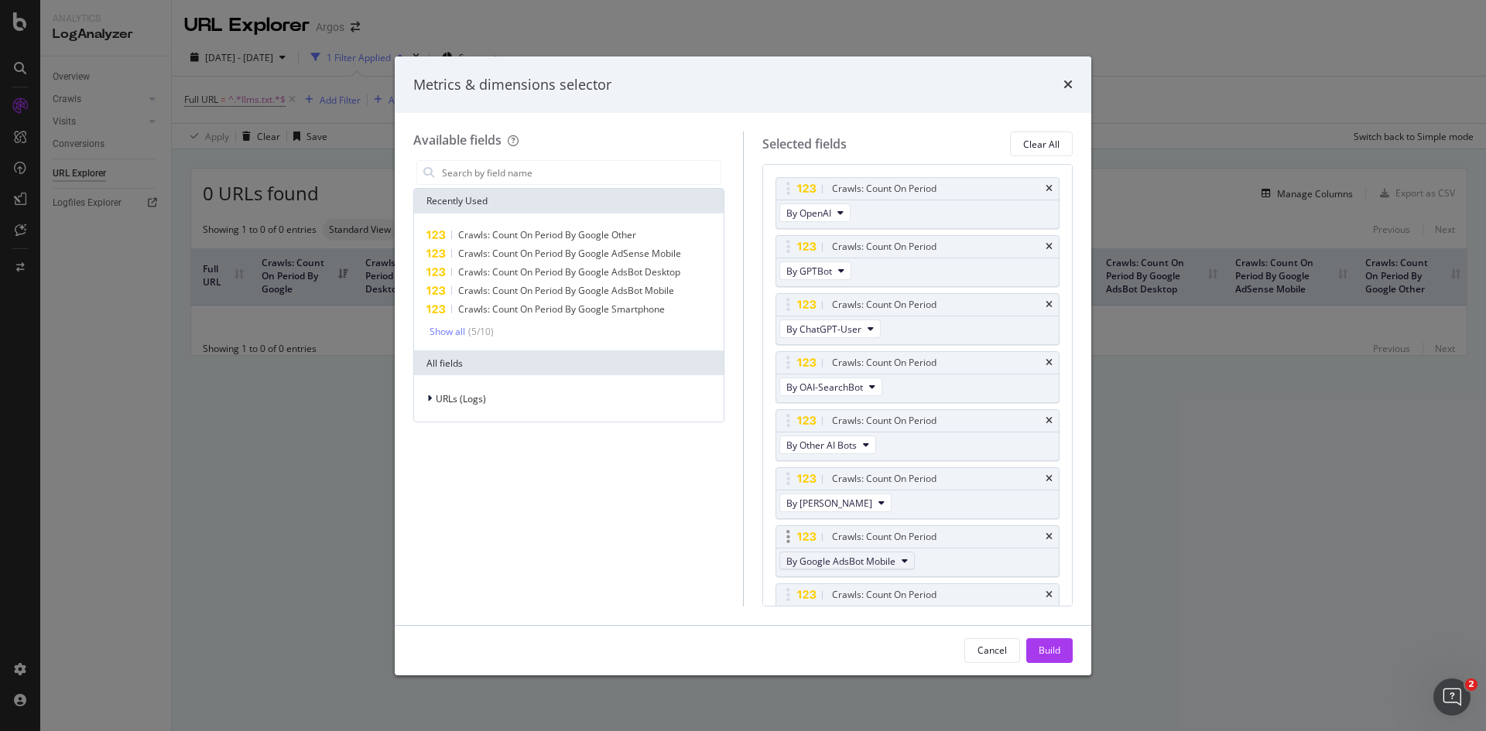
click at [884, 563] on span "By Google AdsBot Mobile" at bounding box center [840, 561] width 109 height 13
click at [880, 648] on span "By ClaudeWeb" at bounding box center [853, 649] width 122 height 14
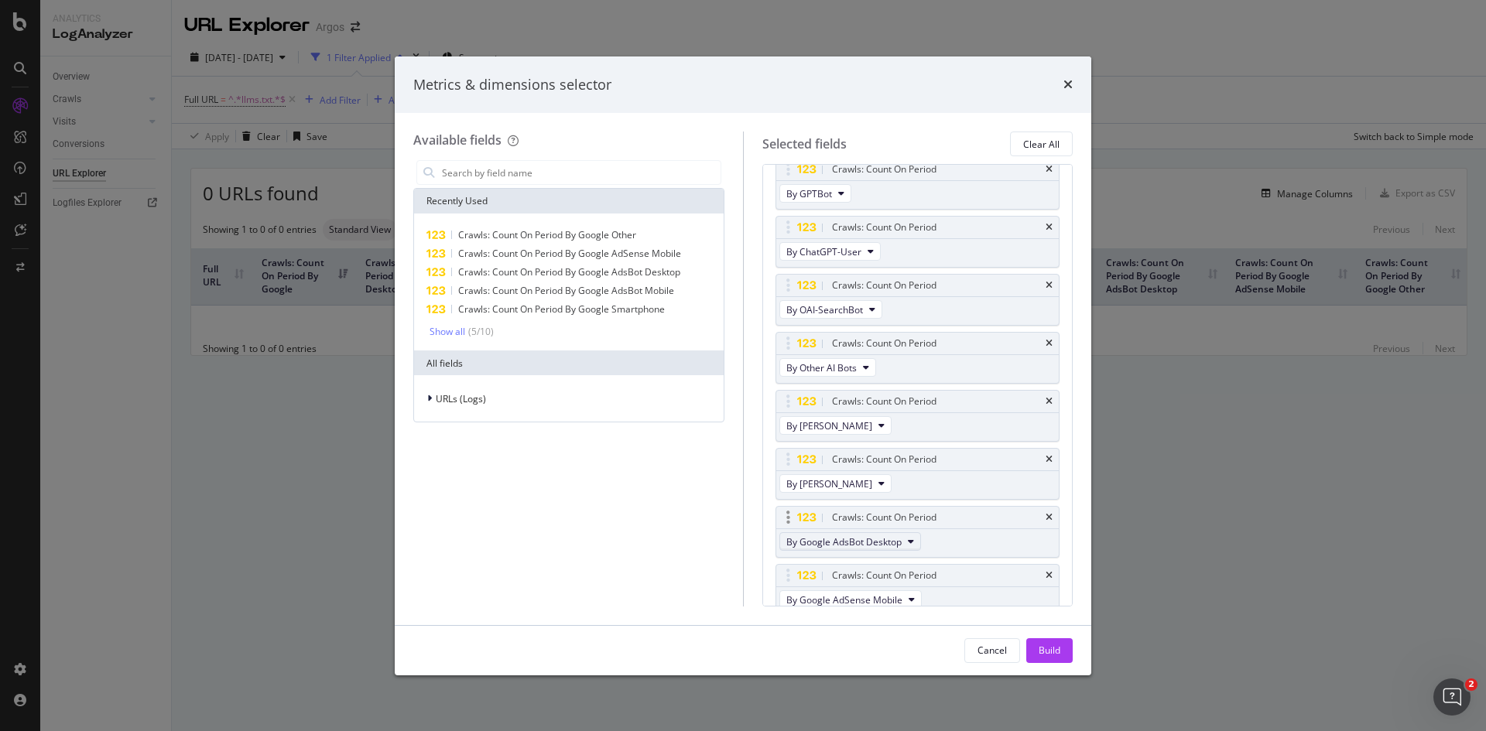
click at [890, 546] on span "By Google AdsBot Desktop" at bounding box center [843, 542] width 115 height 13
click at [878, 583] on span "By AnthropicAI" at bounding box center [853, 580] width 122 height 14
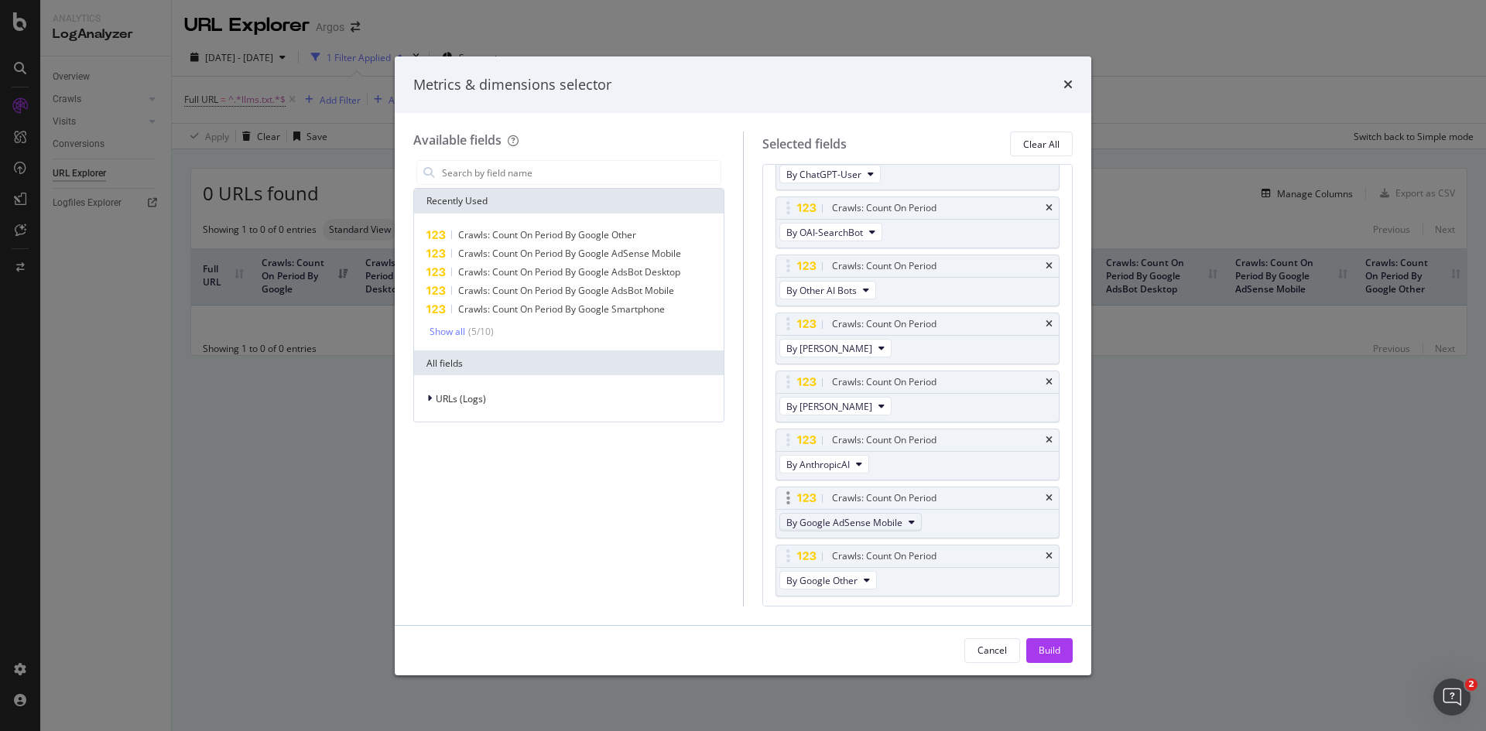
click at [880, 530] on button "By Google AdSense Mobile" at bounding box center [850, 522] width 142 height 19
click at [880, 598] on div "By CCBot" at bounding box center [853, 589] width 147 height 22
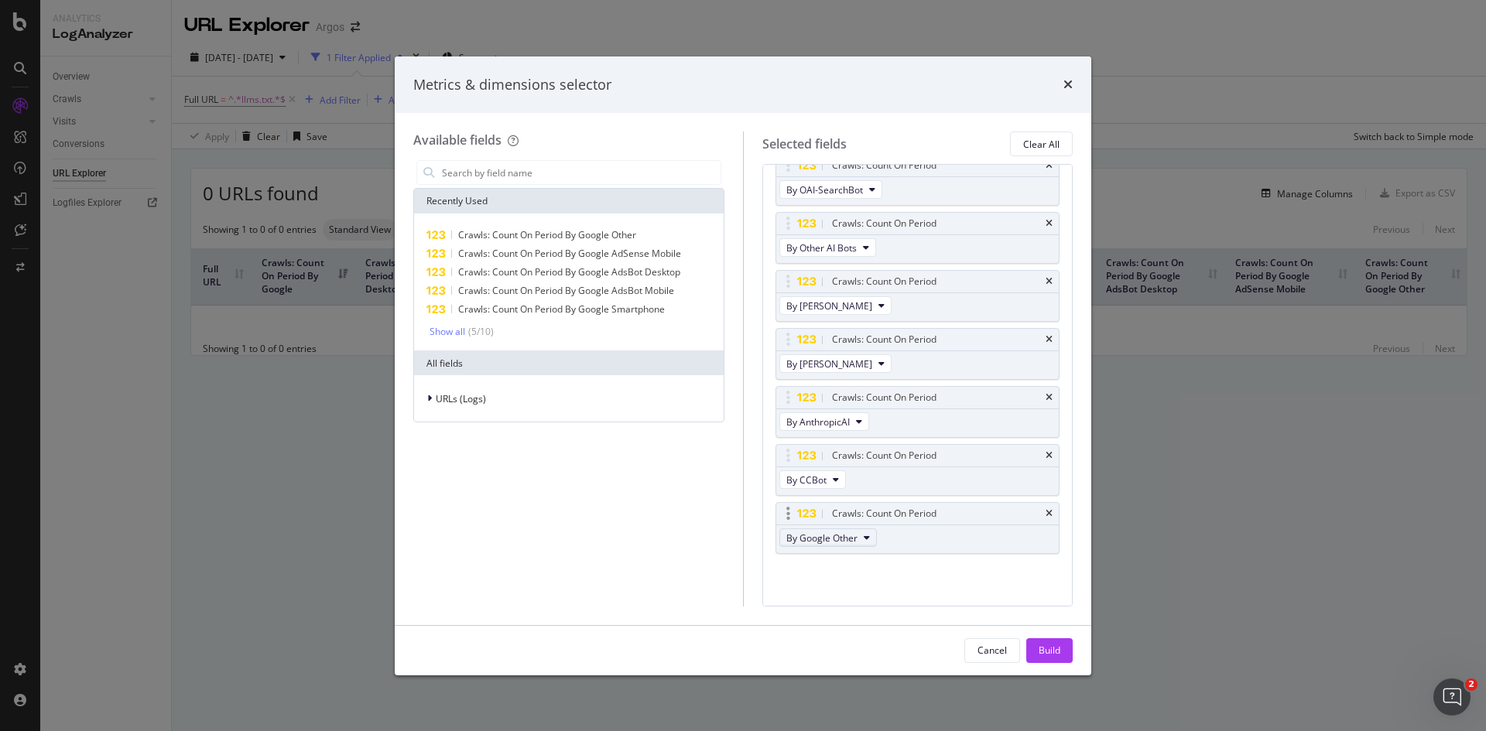
click at [847, 546] on button "By Google Other" at bounding box center [828, 538] width 98 height 19
click at [859, 562] on span "By PerplexityBot" at bounding box center [853, 556] width 122 height 14
click at [1065, 649] on button "Build" at bounding box center [1049, 650] width 46 height 25
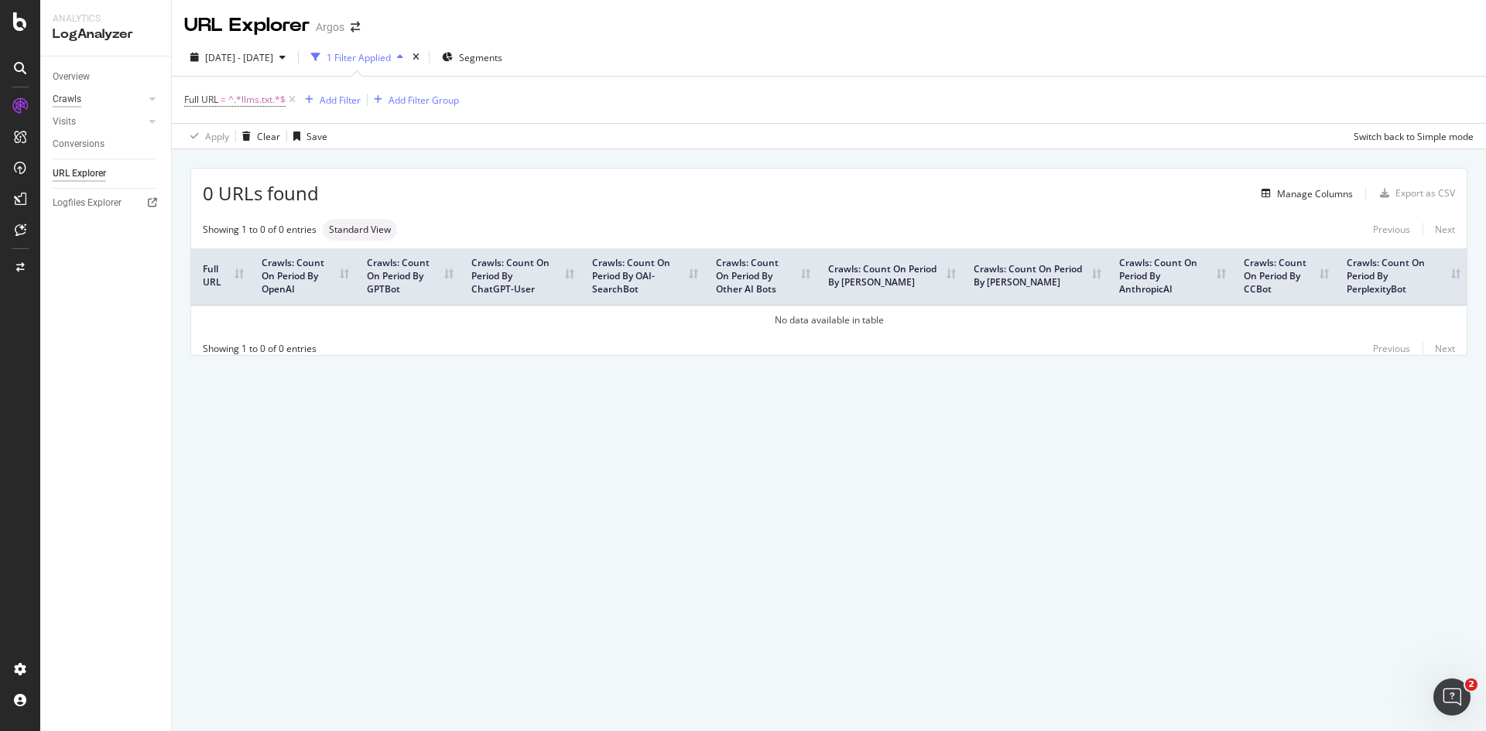
click at [72, 100] on div "Crawls" at bounding box center [67, 99] width 29 height 16
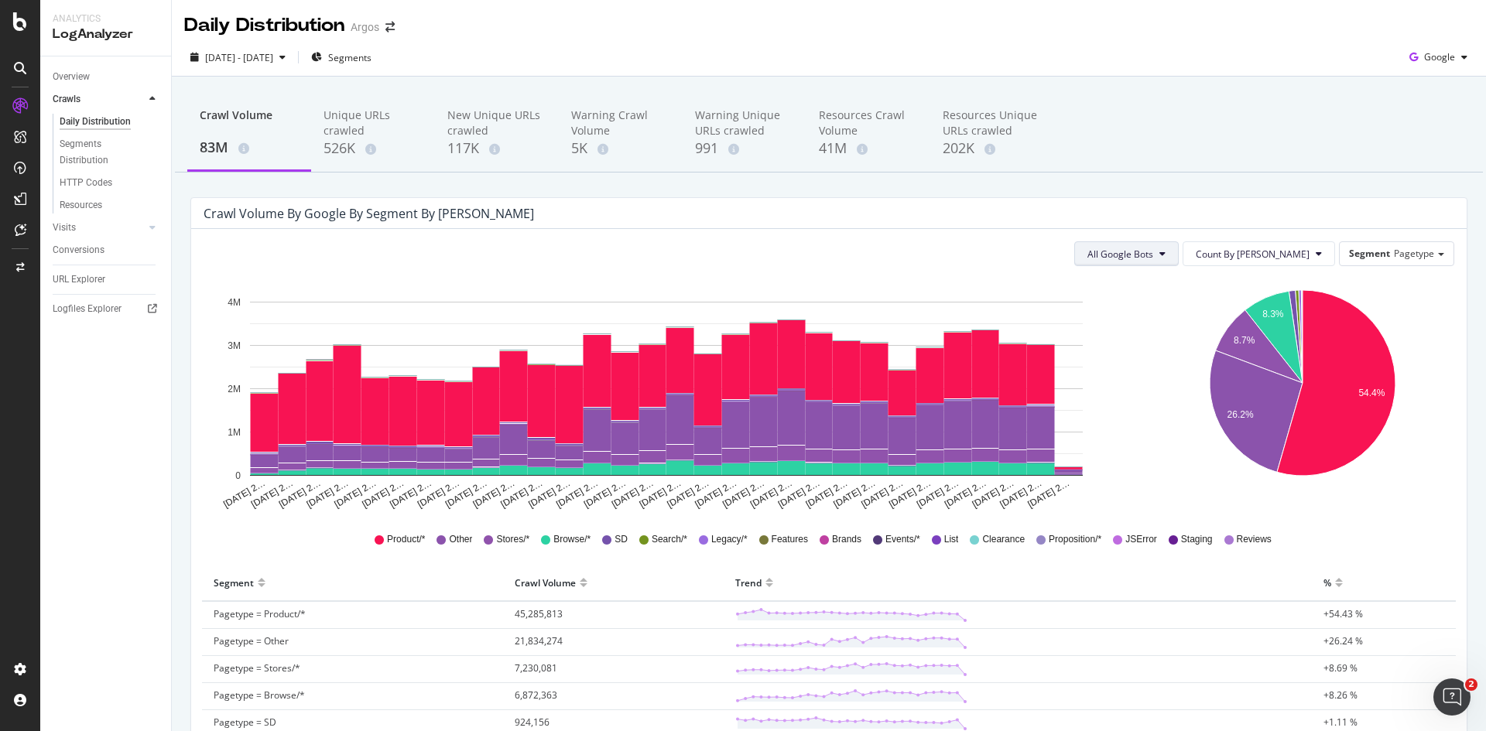
click at [1153, 259] on span "All Google Bots" at bounding box center [1120, 254] width 66 height 13
click at [1062, 214] on div "Crawl Volume by google by Segment by Day" at bounding box center [817, 213] width 1227 height 15
click at [91, 153] on div "Segments Distribution" at bounding box center [103, 152] width 86 height 33
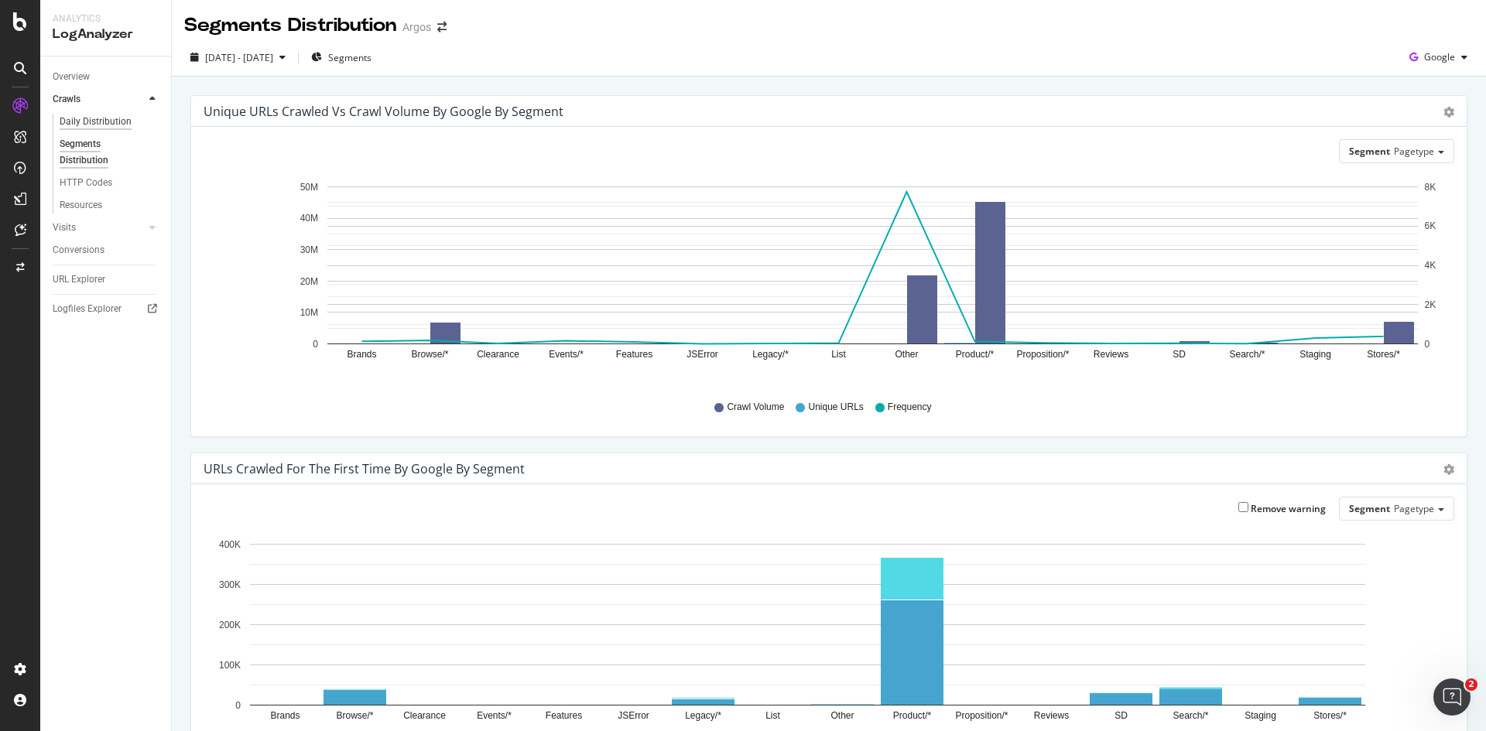
click at [116, 123] on div "Daily Distribution" at bounding box center [96, 122] width 72 height 16
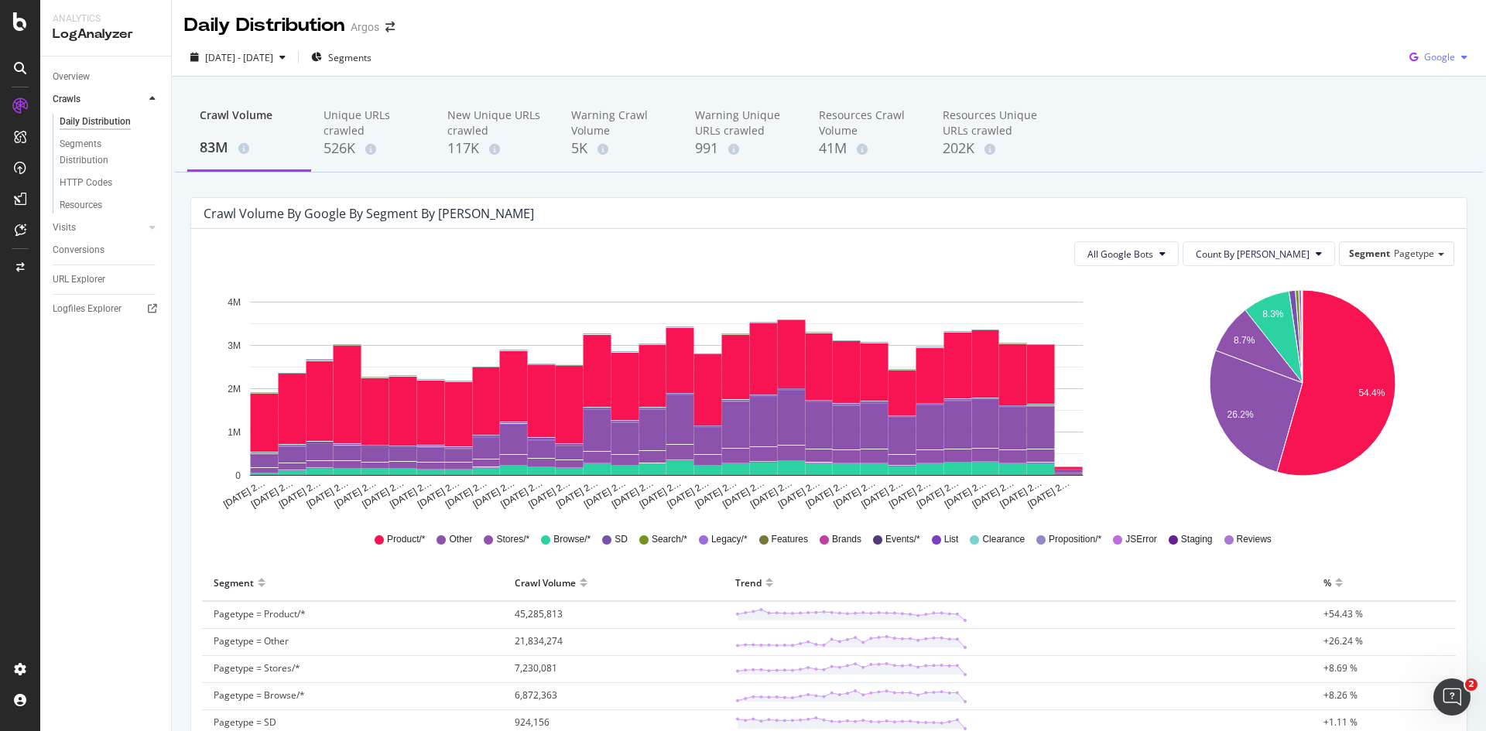
click at [1436, 53] on span "Google" at bounding box center [1439, 56] width 31 height 13
click at [1434, 141] on span "OpenAI" at bounding box center [1438, 146] width 57 height 14
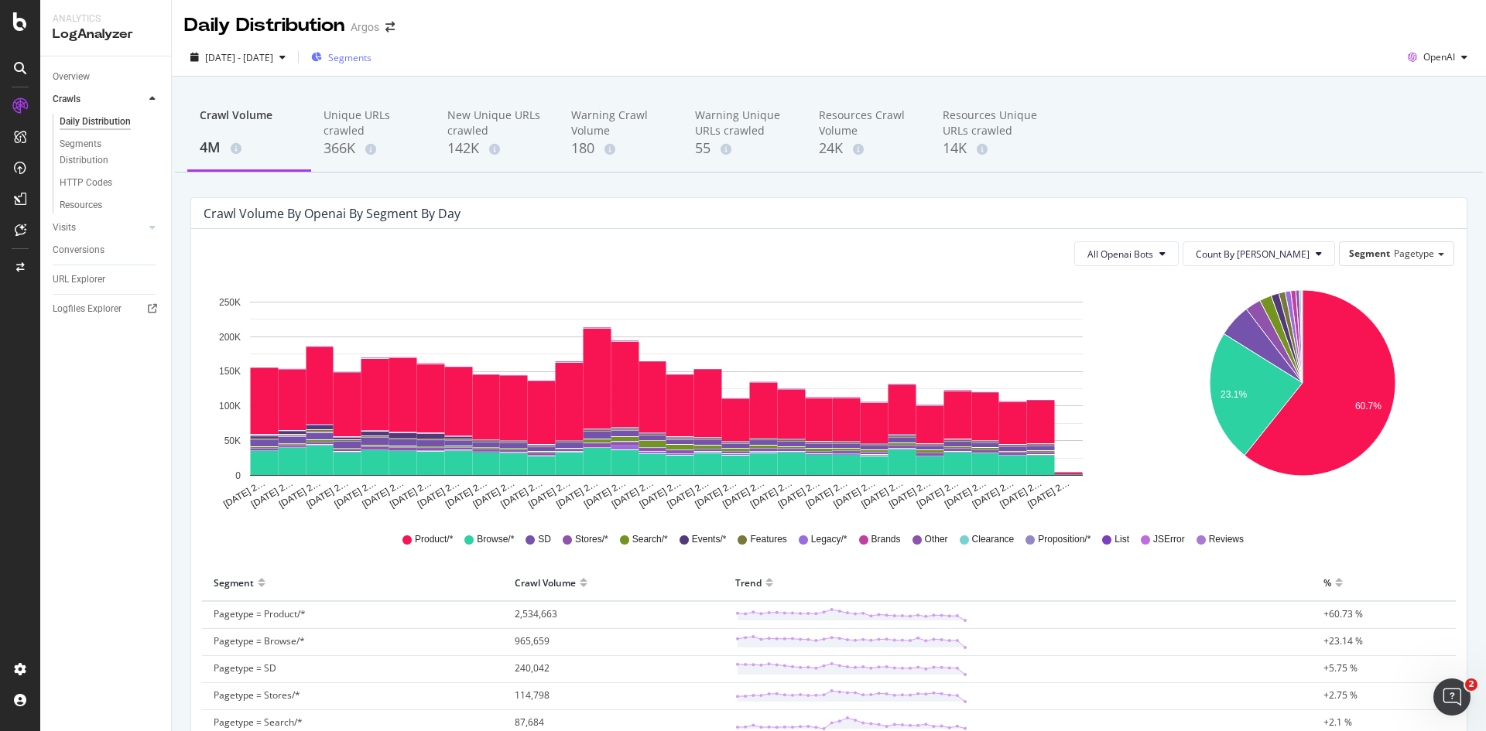
click at [371, 63] on span "Segments" at bounding box center [349, 57] width 43 height 13
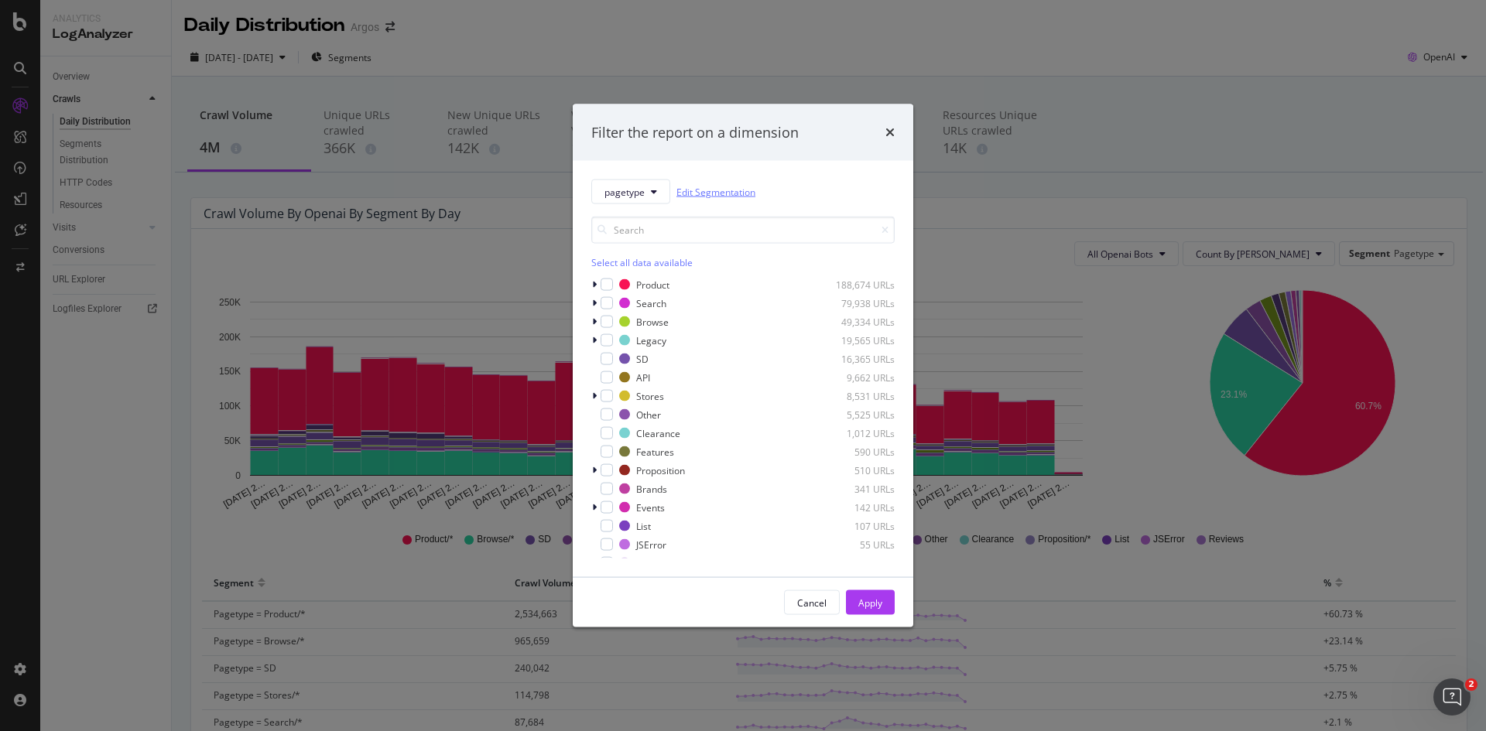
click at [705, 197] on link "Edit Segmentation" at bounding box center [715, 191] width 79 height 16
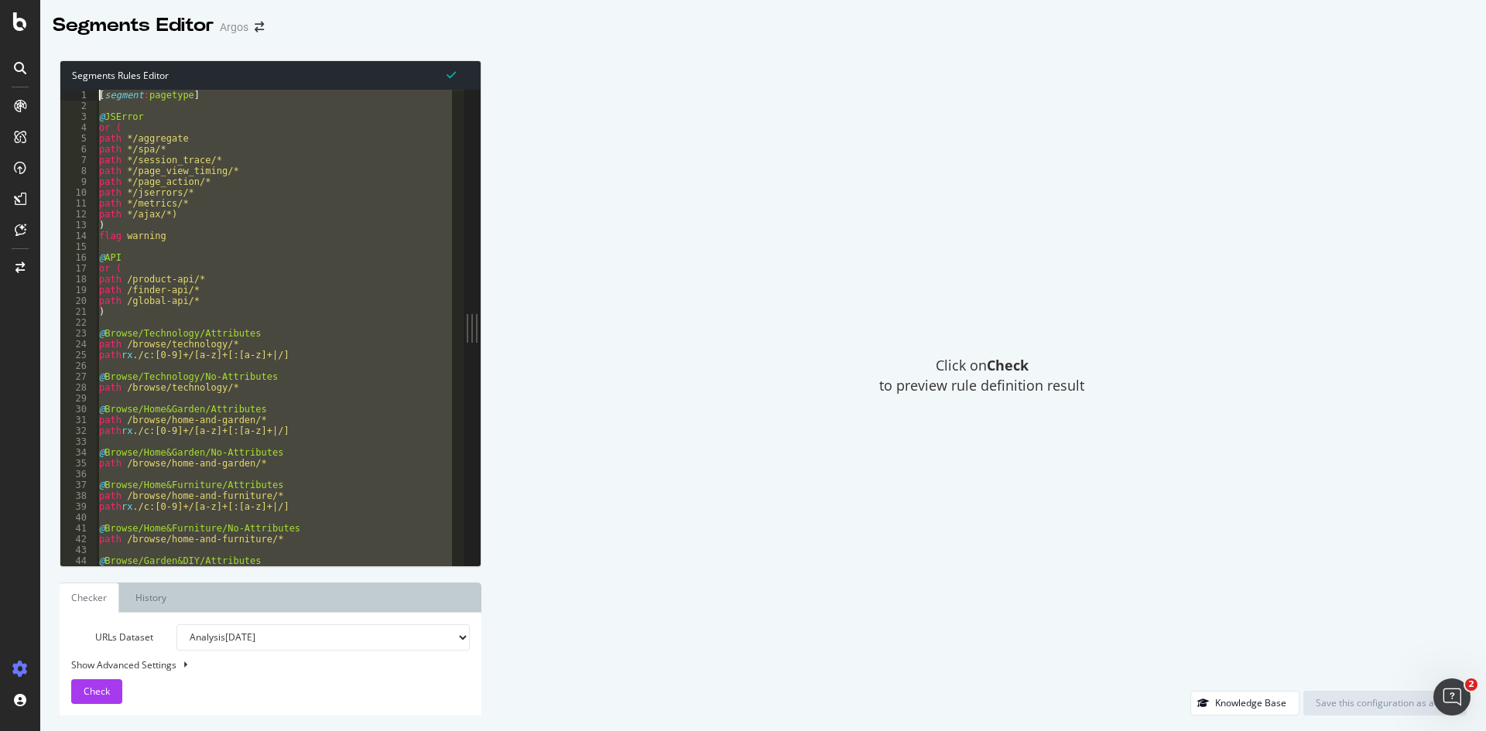
drag, startPoint x: 175, startPoint y: 435, endPoint x: 101, endPoint y: 93, distance: 350.0
click at [101, 93] on div "[ segment : pagetype ] @ JSError or ( path */aggregate path */spa/* path */sess…" at bounding box center [446, 333] width 700 height 486
click at [132, 281] on div "[ segment : pagetype ] @ JSError or ( path */aggregate path */spa/* path */sess…" at bounding box center [274, 328] width 356 height 476
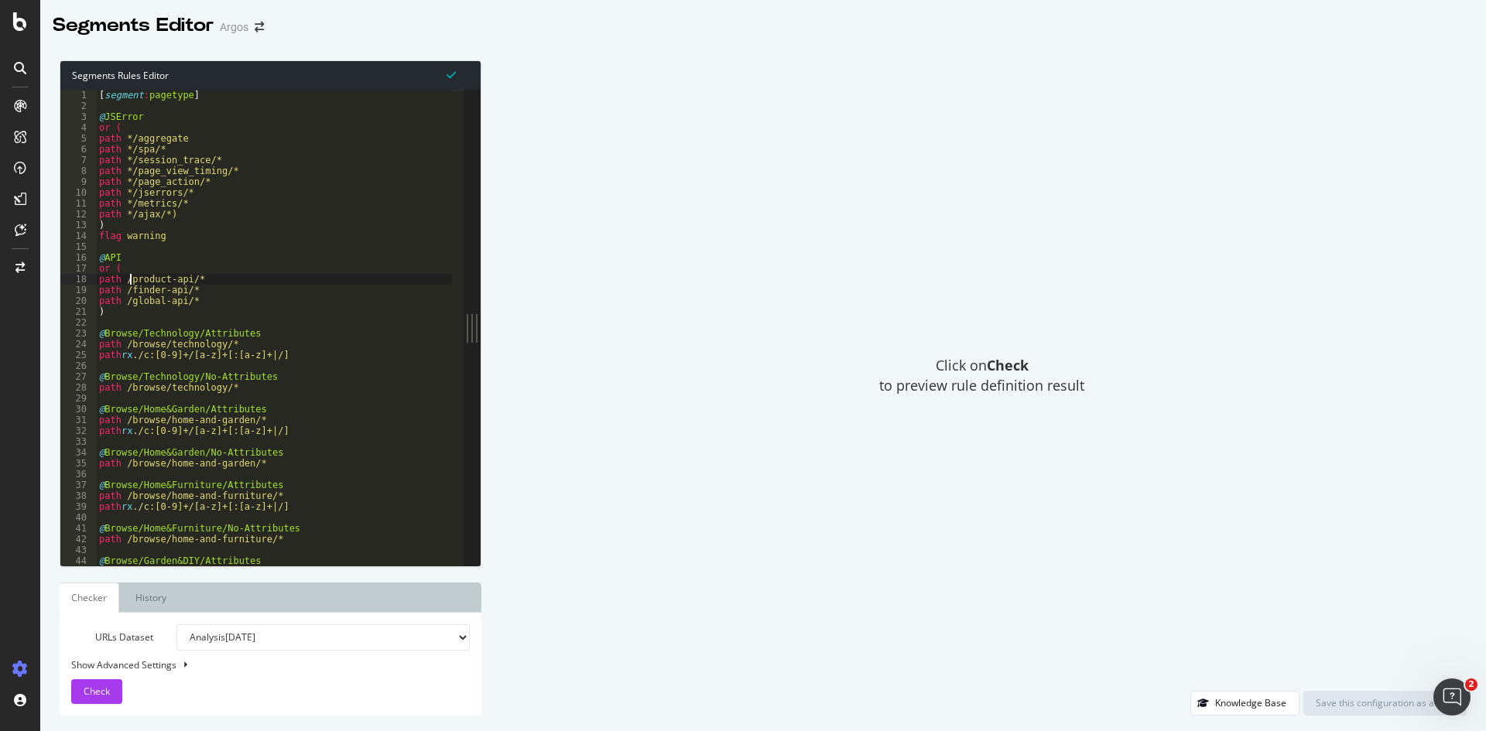
click at [104, 254] on div "[ segment : pagetype ] @ JSError or ( path */aggregate path */spa/* path */sess…" at bounding box center [446, 333] width 700 height 486
drag, startPoint x: 194, startPoint y: 98, endPoint x: 80, endPoint y: 94, distance: 114.6
click at [80, 94] on div "@API 1 2 3 4 5 6 7 8 9 10 11 12 13 14 15 16 17 18 19 20 21 22 23 24 25 26 27 28…" at bounding box center [261, 328] width 403 height 476
type textarea "[segment:pagetype]"
click at [141, 596] on link "History" at bounding box center [151, 598] width 56 height 30
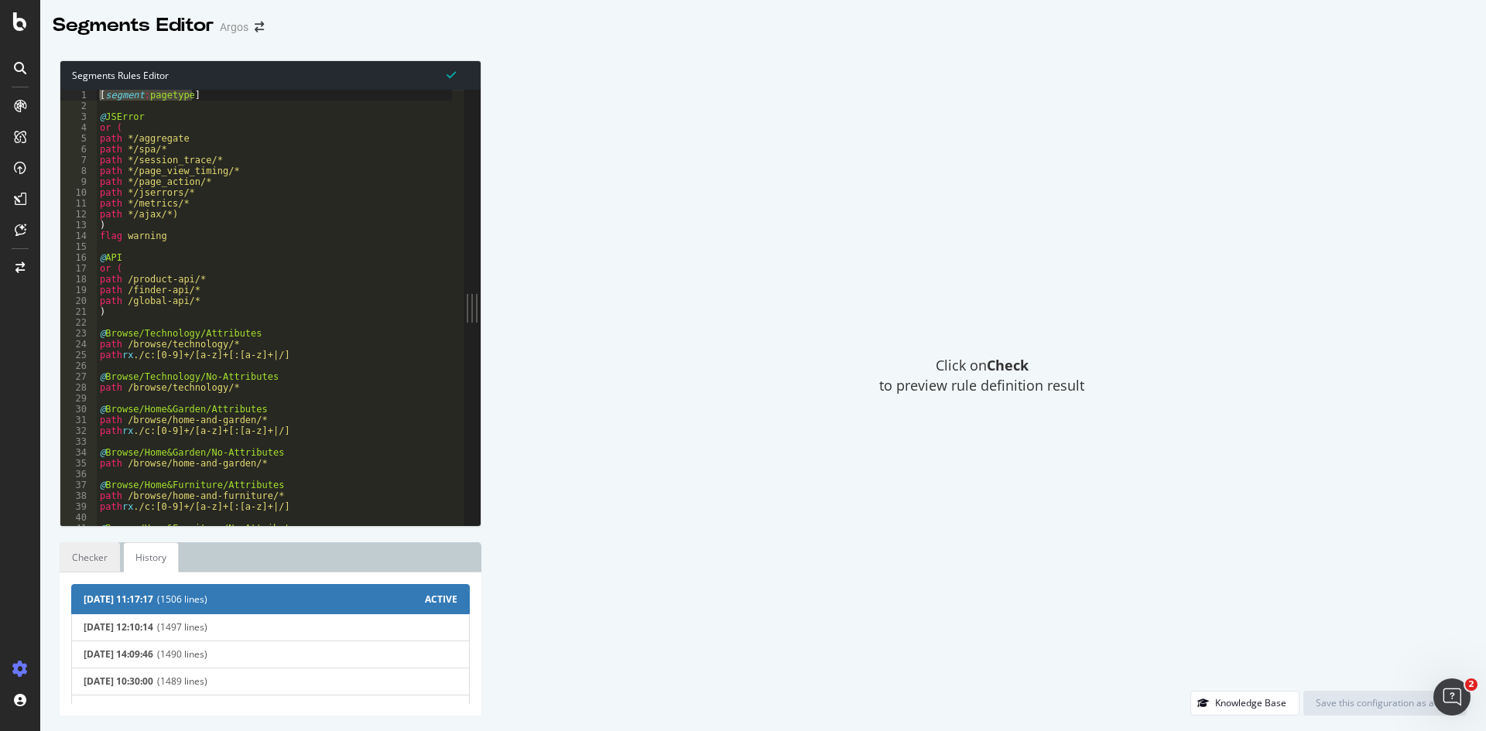
click at [98, 559] on link "Checker" at bounding box center [90, 557] width 60 height 30
